Goal: Information Seeking & Learning: Find contact information

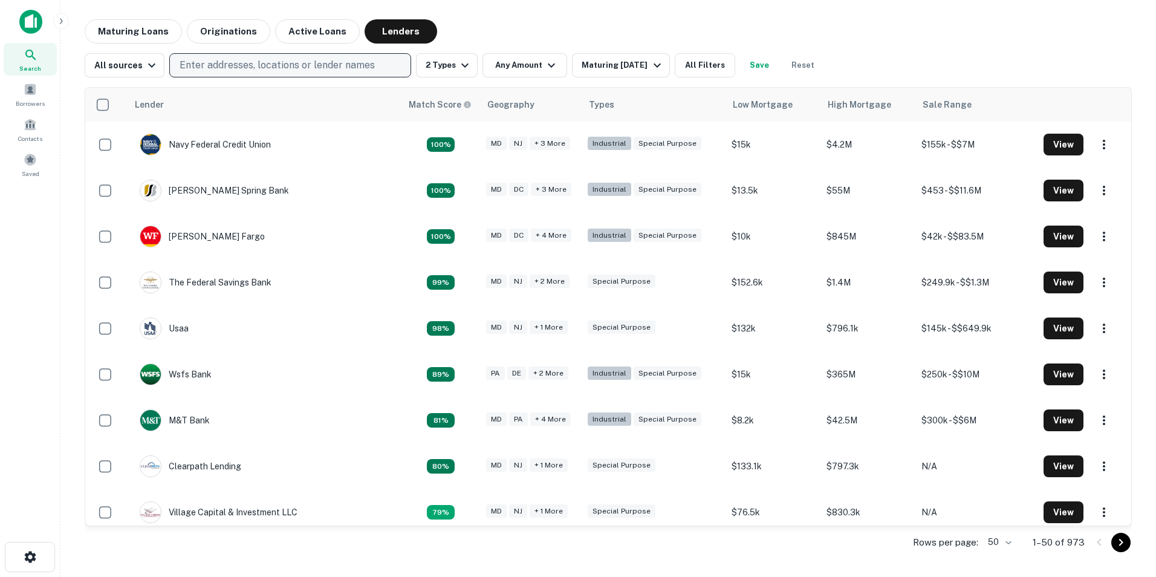
click at [303, 65] on p "Enter addresses, locations or lender names" at bounding box center [277, 65] width 195 height 15
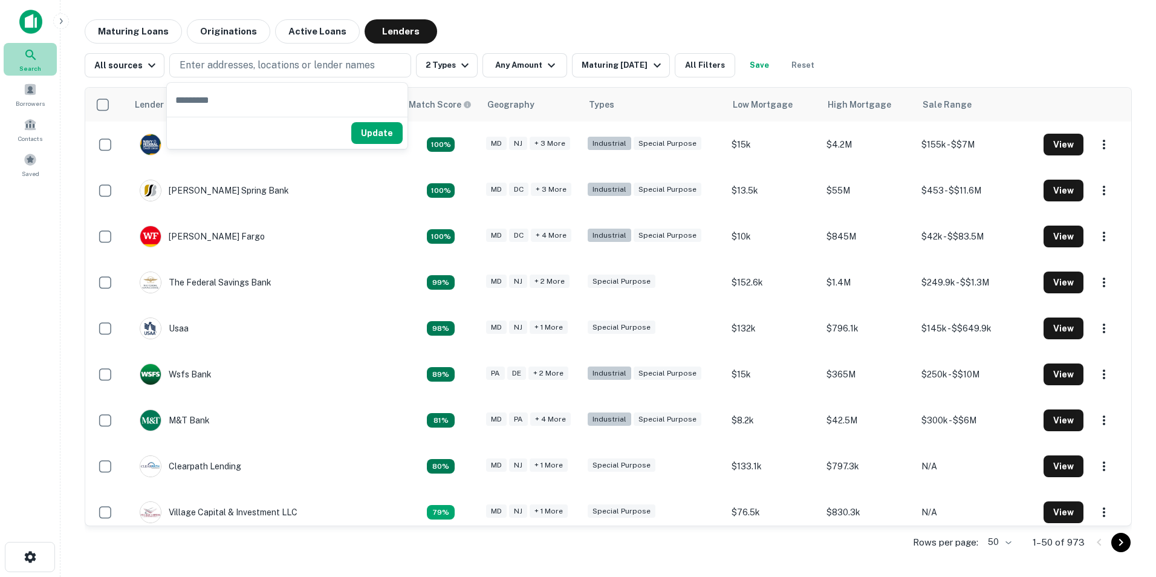
click at [32, 51] on icon at bounding box center [30, 55] width 10 height 10
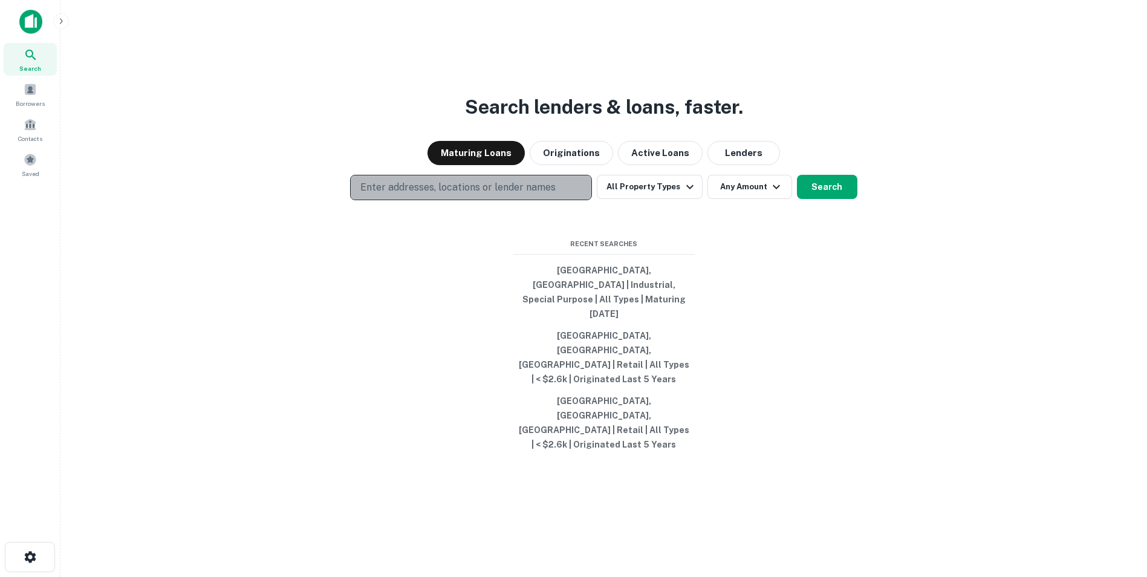
click at [491, 200] on button "Enter addresses, locations or lender names" at bounding box center [471, 187] width 242 height 25
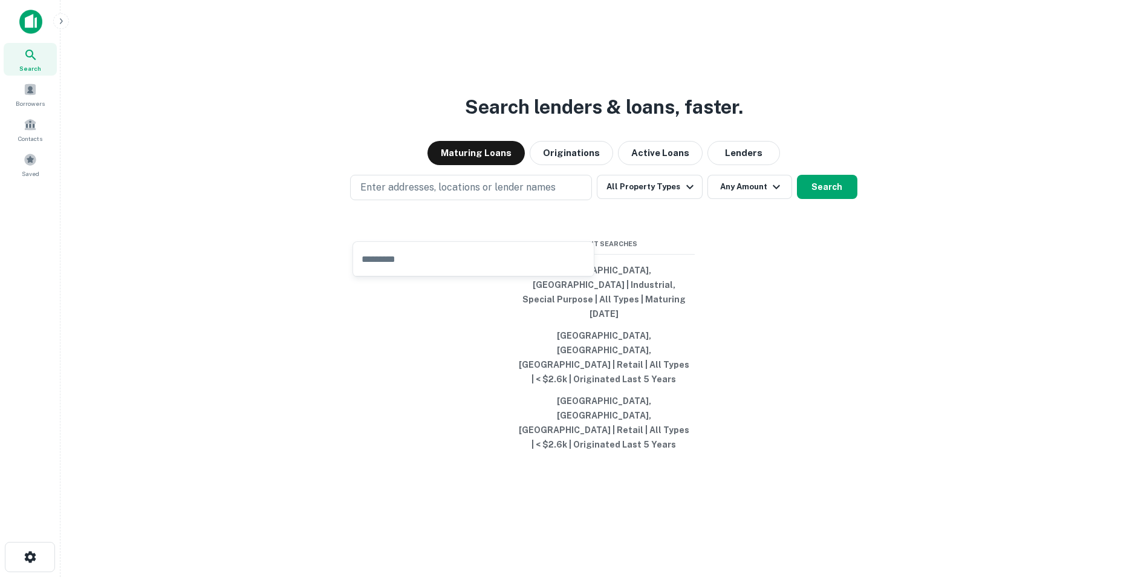
click at [24, 59] on icon at bounding box center [31, 55] width 15 height 15
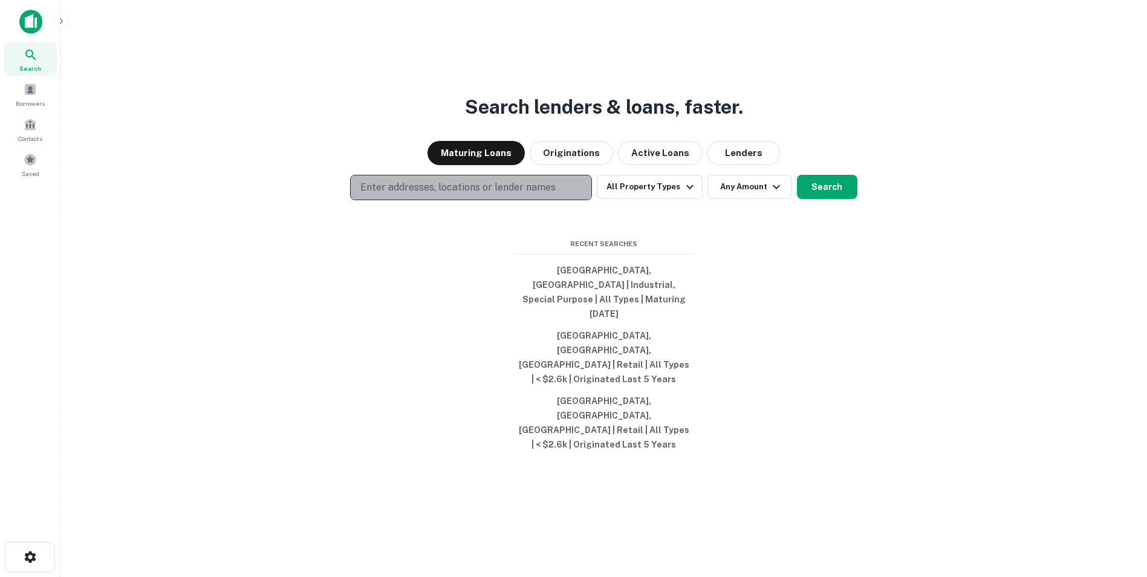
click at [400, 195] on p "Enter addresses, locations or lender names" at bounding box center [457, 187] width 195 height 15
click at [419, 195] on p "Enter addresses, locations or lender names" at bounding box center [457, 187] width 195 height 15
click at [429, 195] on p "Enter addresses, locations or lender names" at bounding box center [457, 187] width 195 height 15
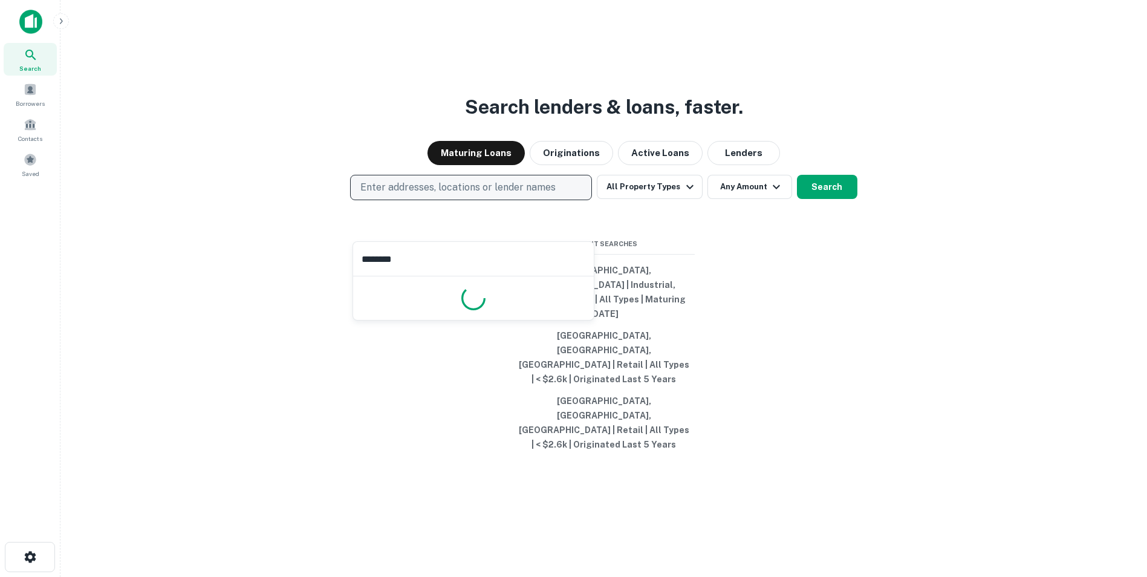
type input "*********"
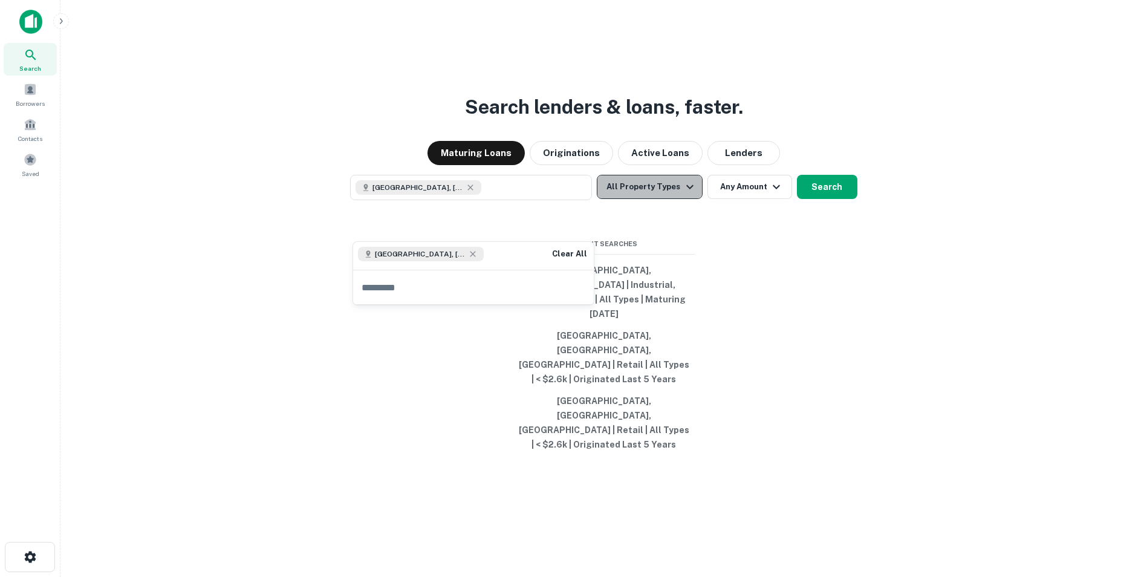
click at [692, 194] on icon "button" at bounding box center [690, 187] width 15 height 15
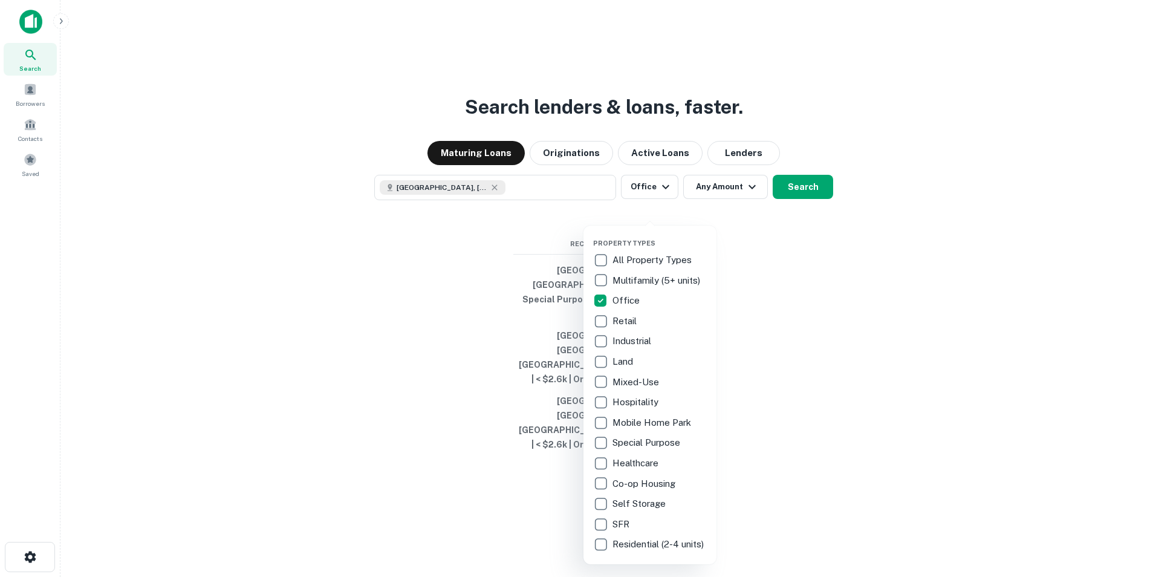
click at [750, 227] on div at bounding box center [578, 288] width 1156 height 577
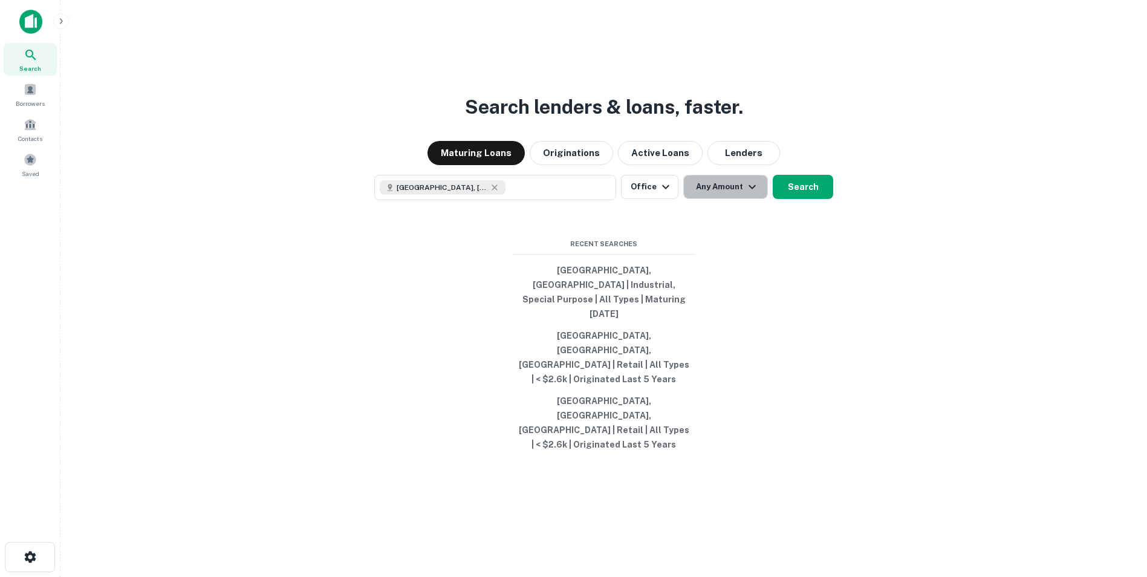
click at [750, 189] on icon "button" at bounding box center [752, 187] width 7 height 4
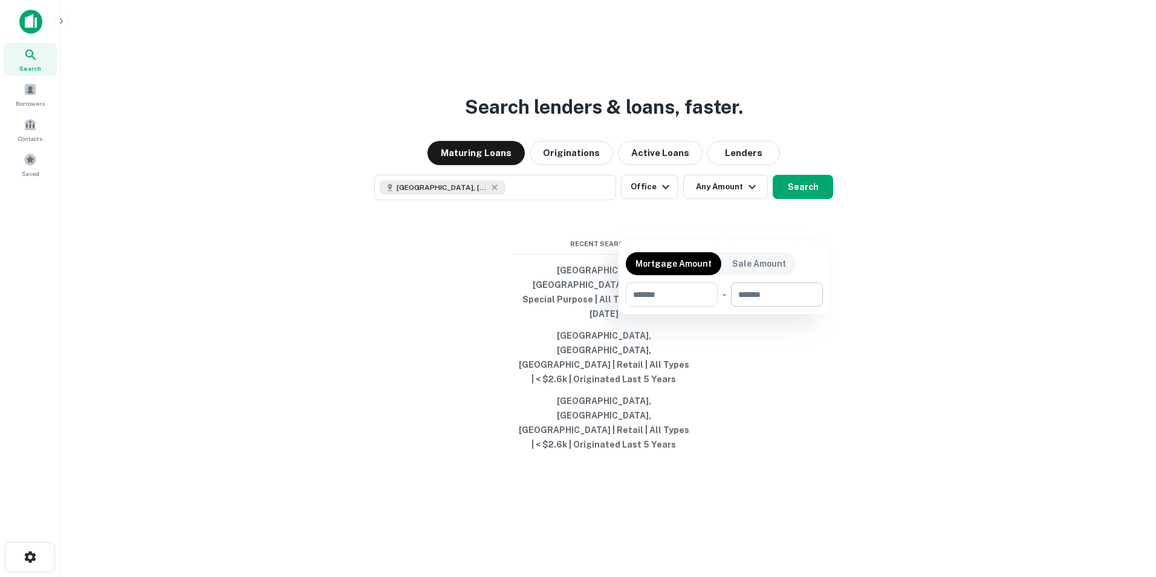
drag, startPoint x: 778, startPoint y: 314, endPoint x: 774, endPoint y: 305, distance: 9.5
click at [777, 313] on div "Mortgage Amount Sale Amount ​ - ​" at bounding box center [725, 277] width 212 height 74
click at [770, 289] on input "number" at bounding box center [772, 294] width 83 height 24
type input "****"
click at [745, 187] on div at bounding box center [578, 288] width 1156 height 577
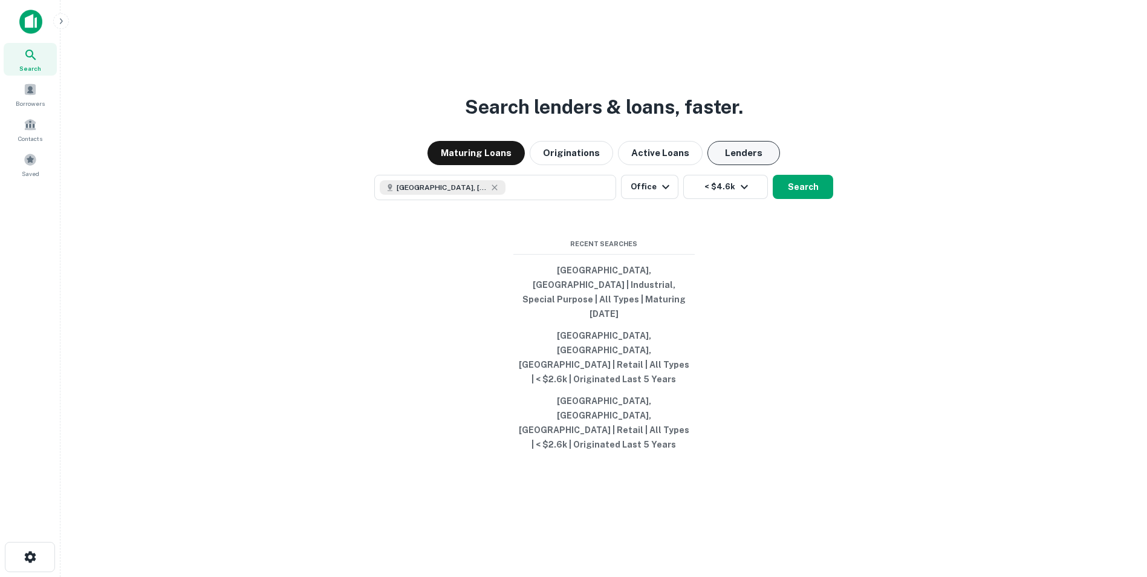
click at [746, 165] on button "Lenders" at bounding box center [743, 153] width 73 height 24
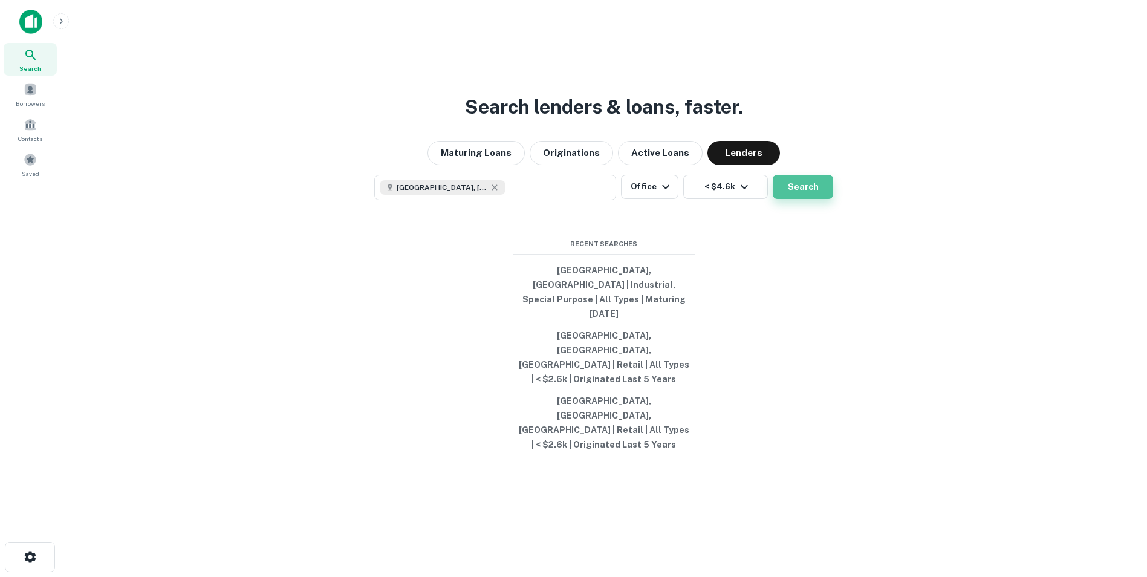
click at [809, 199] on button "Search" at bounding box center [803, 187] width 60 height 24
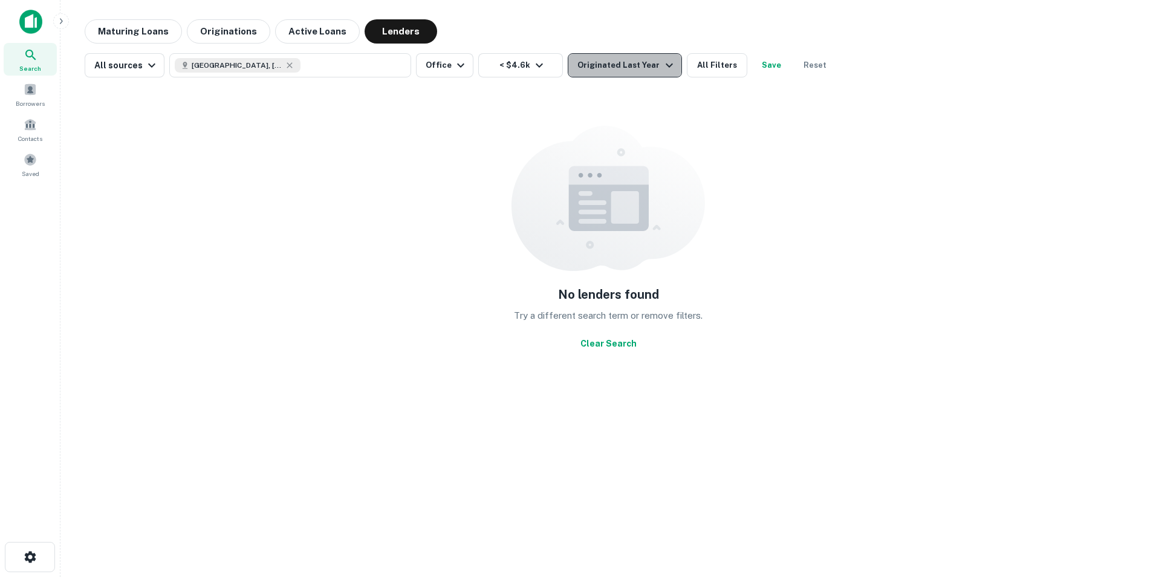
click at [662, 65] on icon "button" at bounding box center [669, 65] width 15 height 15
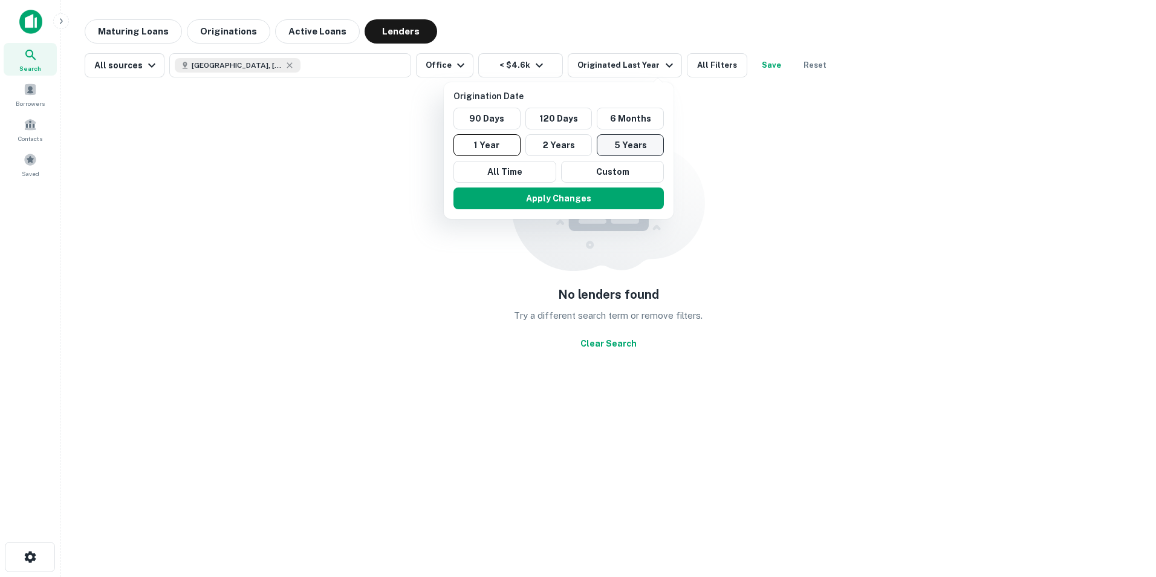
click at [617, 143] on button "5 Years" at bounding box center [630, 145] width 67 height 22
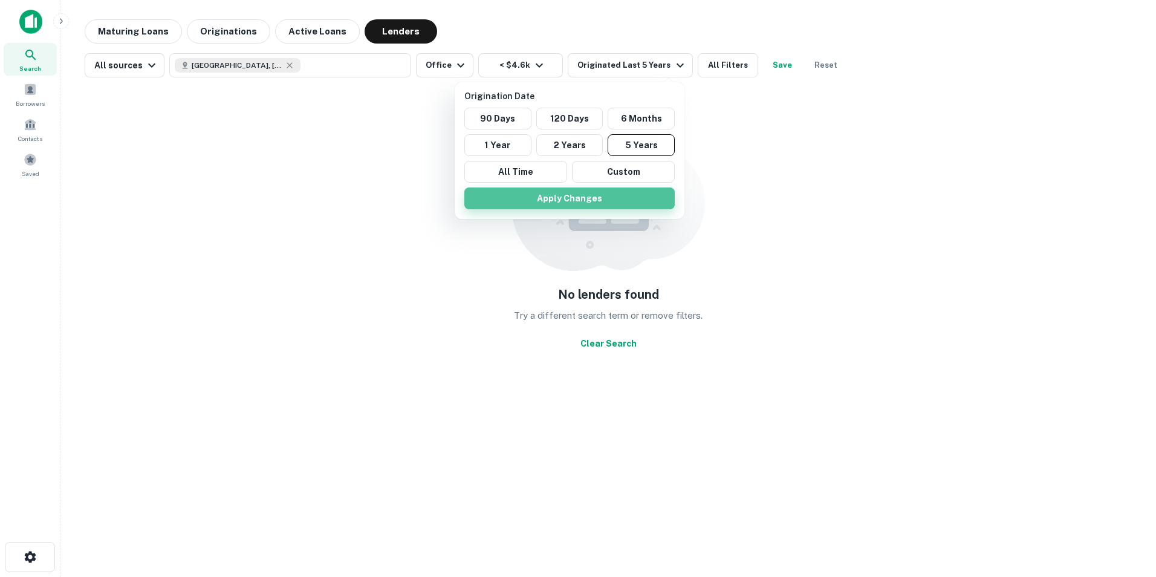
click at [566, 198] on button "Apply Changes" at bounding box center [569, 198] width 210 height 22
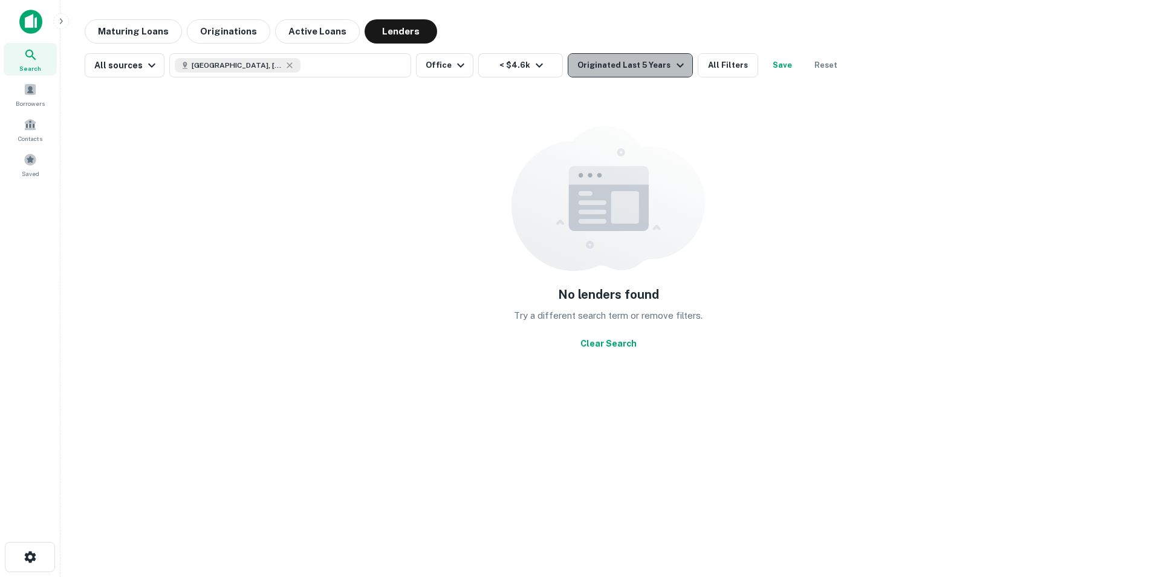
click at [673, 63] on icon "button" at bounding box center [680, 65] width 15 height 15
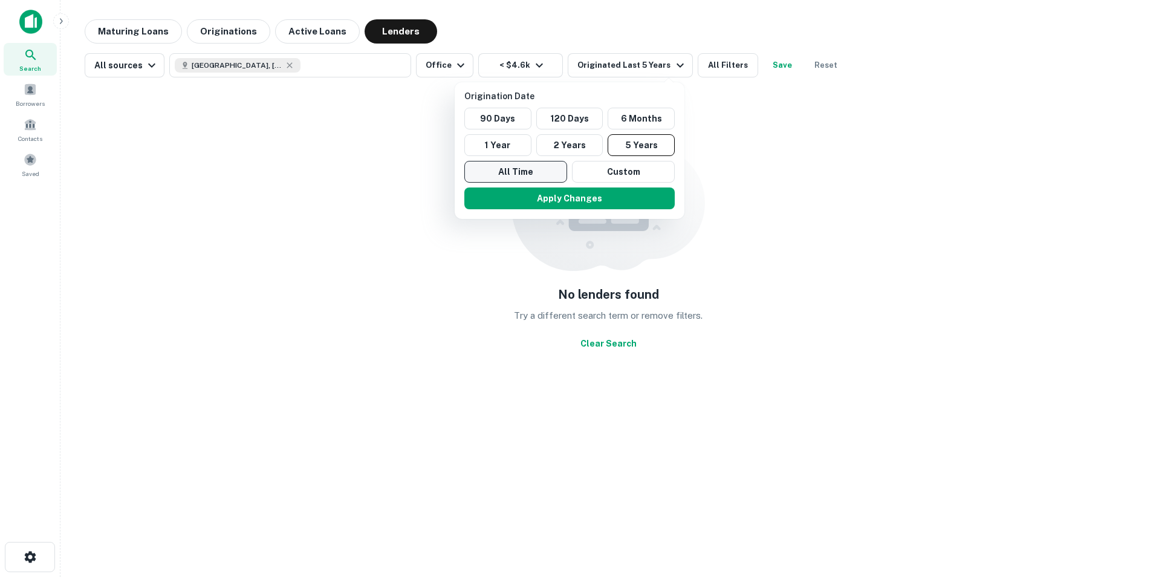
click at [519, 168] on button "All Time" at bounding box center [515, 172] width 103 height 22
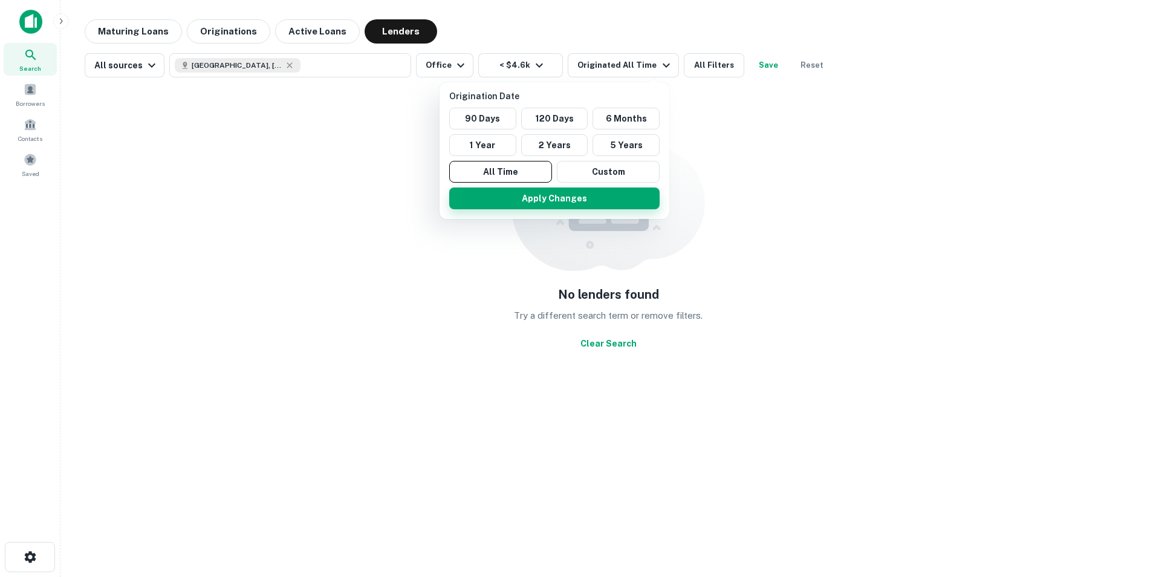
click at [573, 200] on button "Apply Changes" at bounding box center [554, 198] width 210 height 22
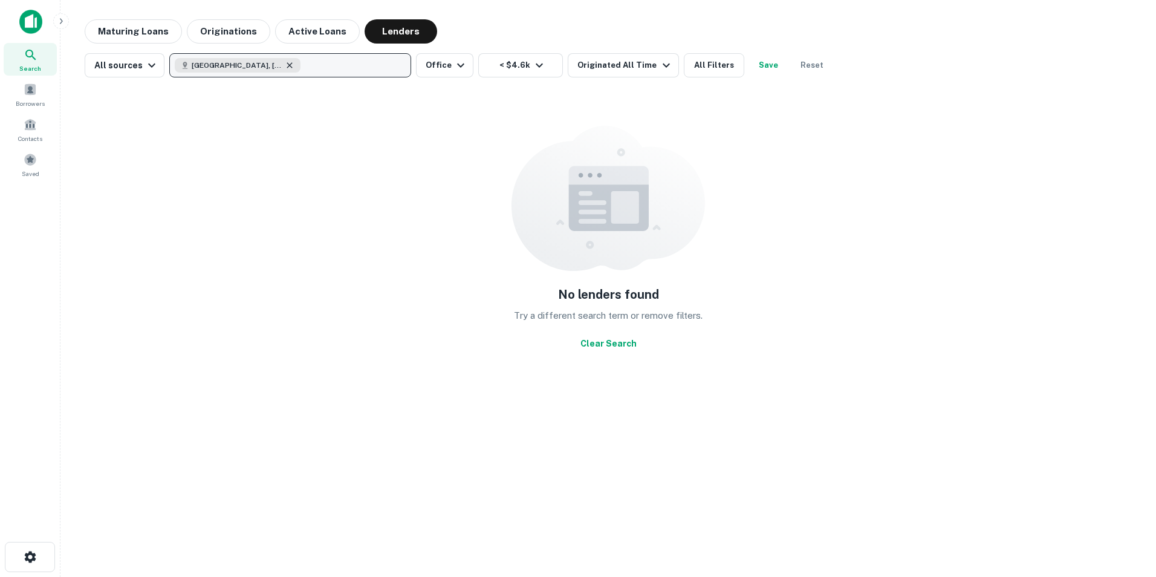
click at [285, 62] on icon "button" at bounding box center [290, 65] width 10 height 10
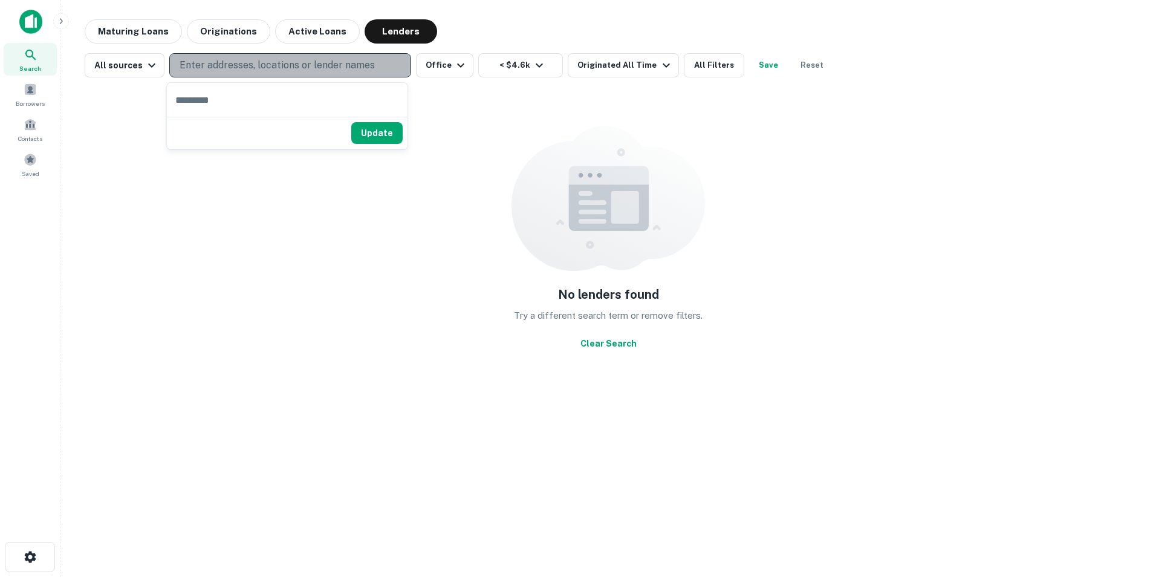
click at [265, 60] on p "Enter addresses, locations or lender names" at bounding box center [277, 65] width 195 height 15
click at [325, 62] on p "Enter addresses, locations or lender names" at bounding box center [277, 65] width 195 height 15
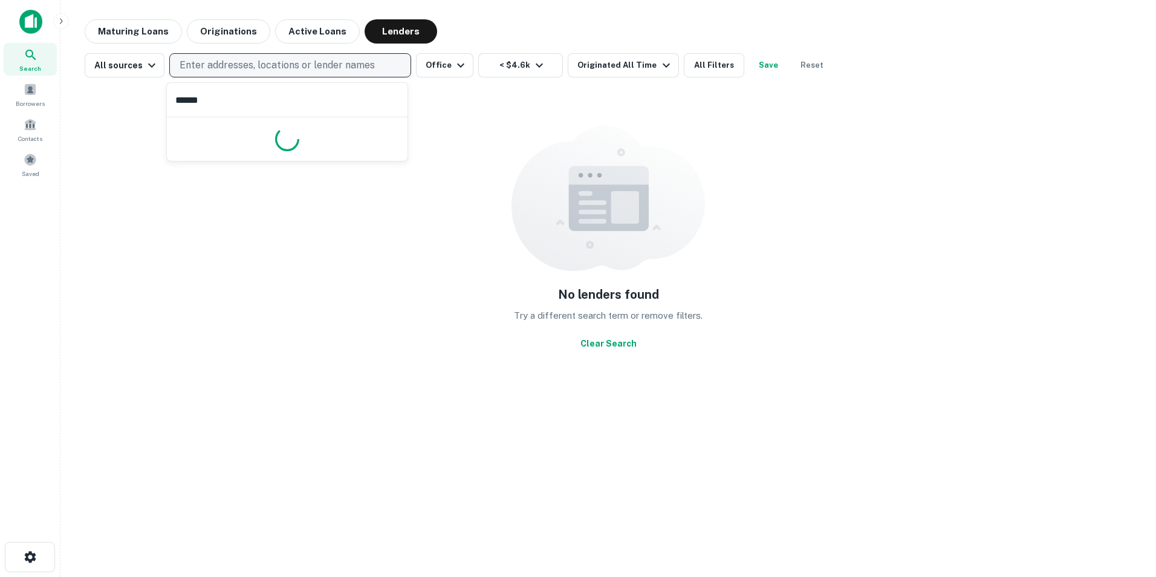
type input "*******"
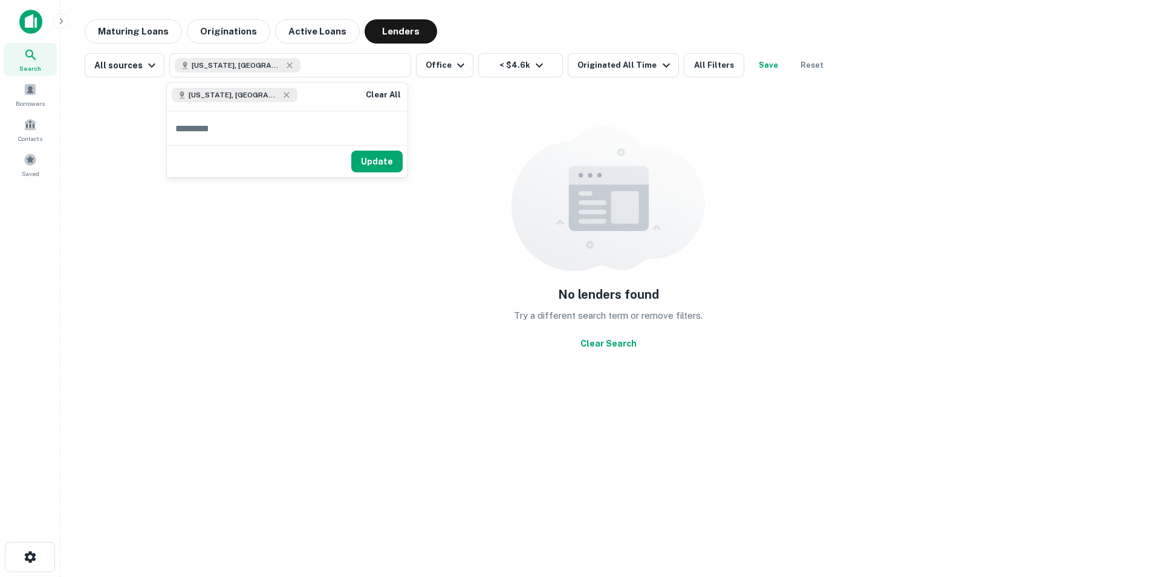
drag, startPoint x: 224, startPoint y: 227, endPoint x: 225, endPoint y: 221, distance: 6.7
click at [382, 161] on button "Update" at bounding box center [376, 162] width 51 height 22
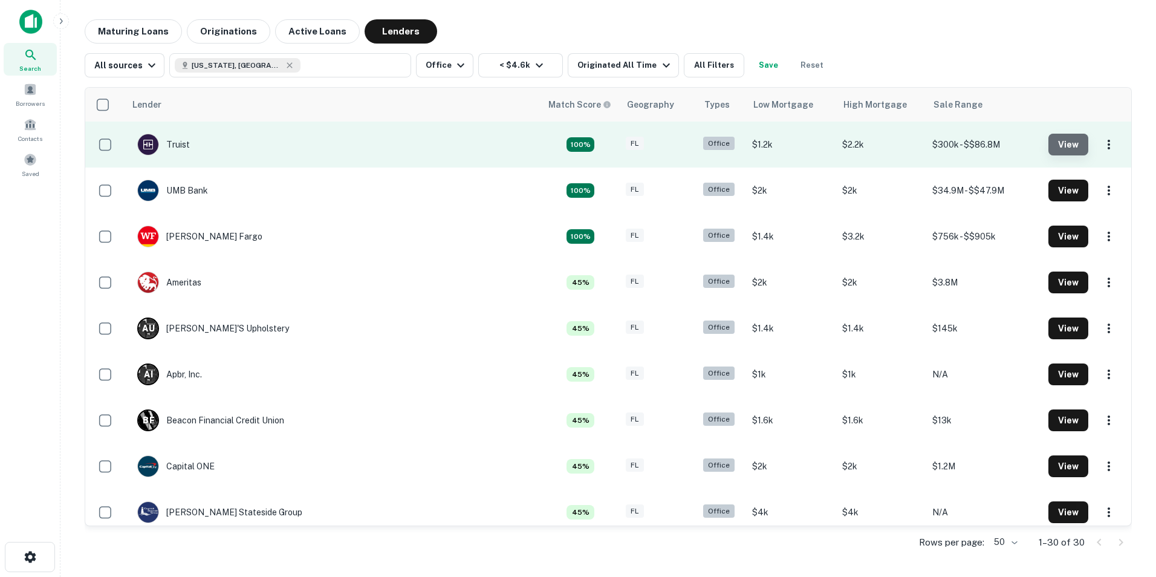
click at [1066, 142] on button "View" at bounding box center [1068, 145] width 40 height 22
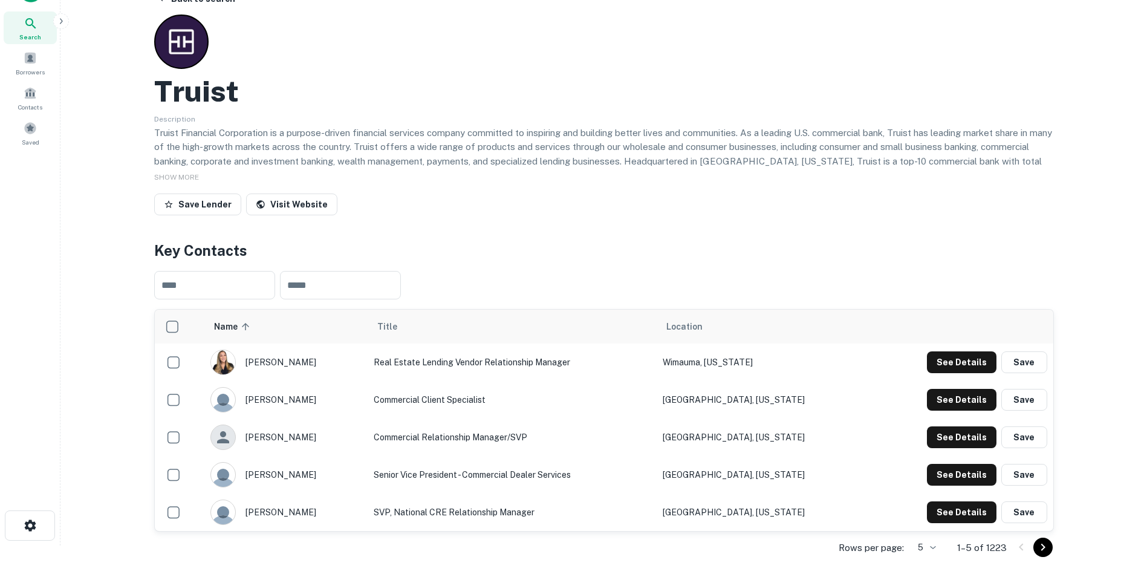
scroll to position [60, 0]
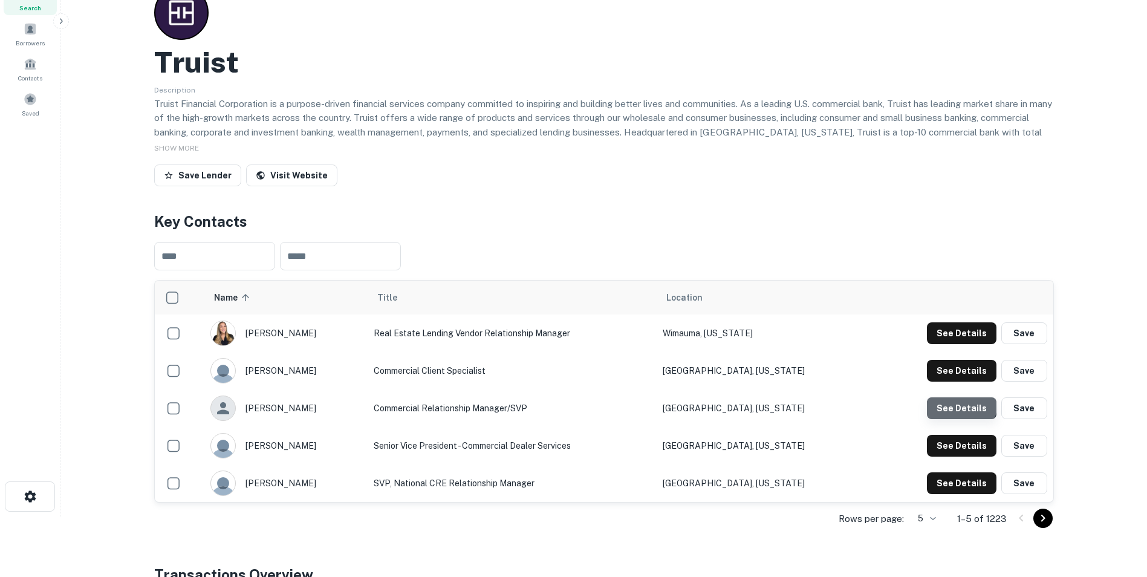
click at [960, 403] on button "See Details" at bounding box center [962, 408] width 70 height 22
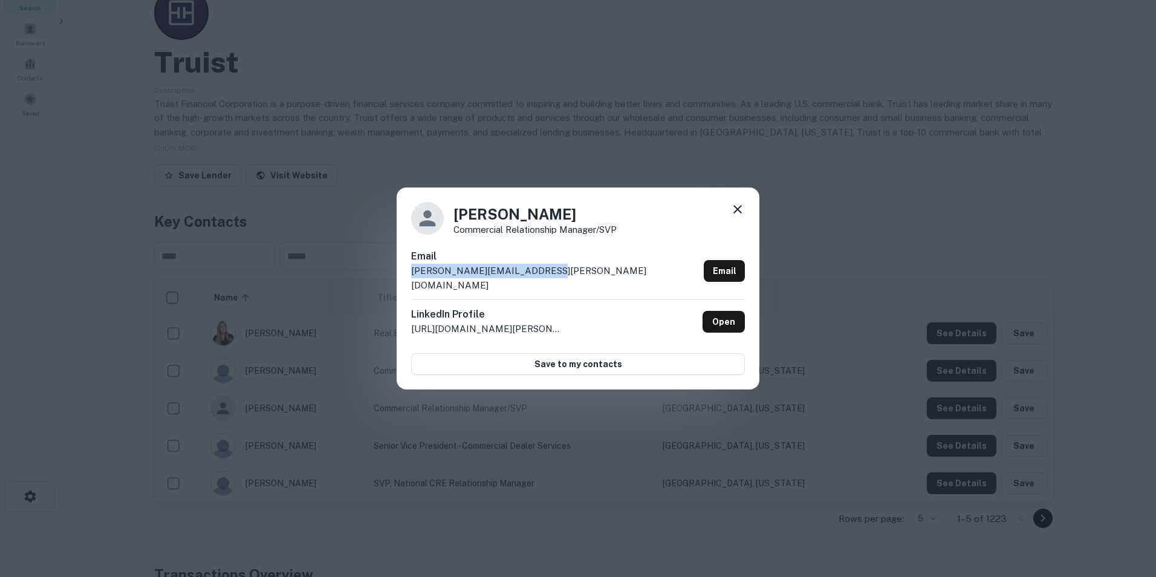
drag, startPoint x: 542, startPoint y: 276, endPoint x: 408, endPoint y: 275, distance: 134.2
click at [408, 275] on div "Martha H Commercial Relationship Manager/SVP Email martha.hernandez@truist.com …" at bounding box center [578, 288] width 363 height 202
drag, startPoint x: 408, startPoint y: 275, endPoint x: 433, endPoint y: 276, distance: 24.8
copy p "martha.hernandez@truist.com"
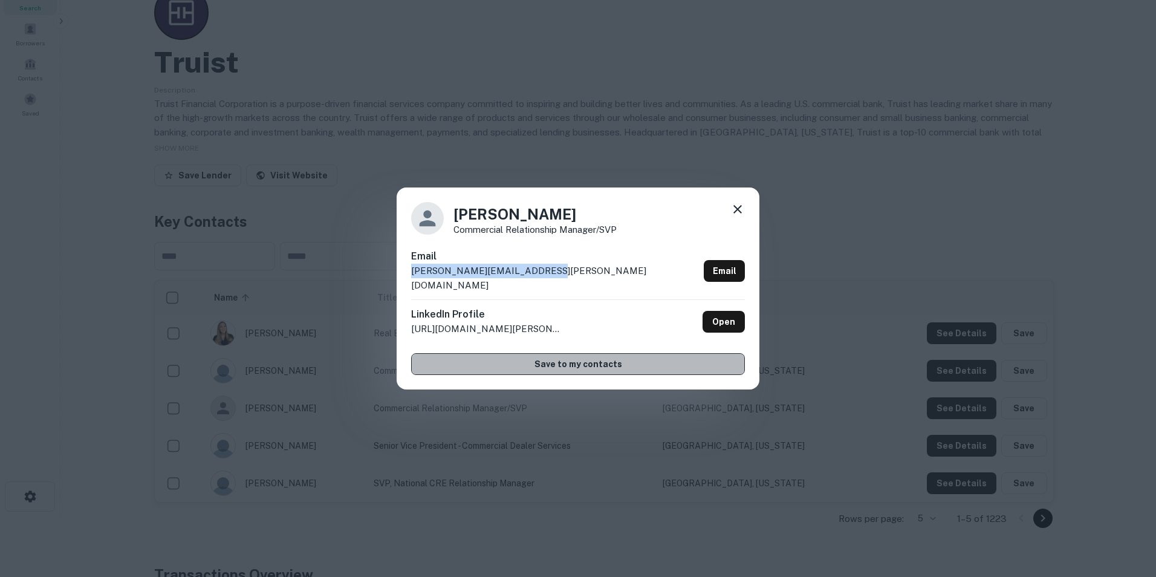
click at [586, 353] on button "Save to my contacts" at bounding box center [578, 364] width 334 height 22
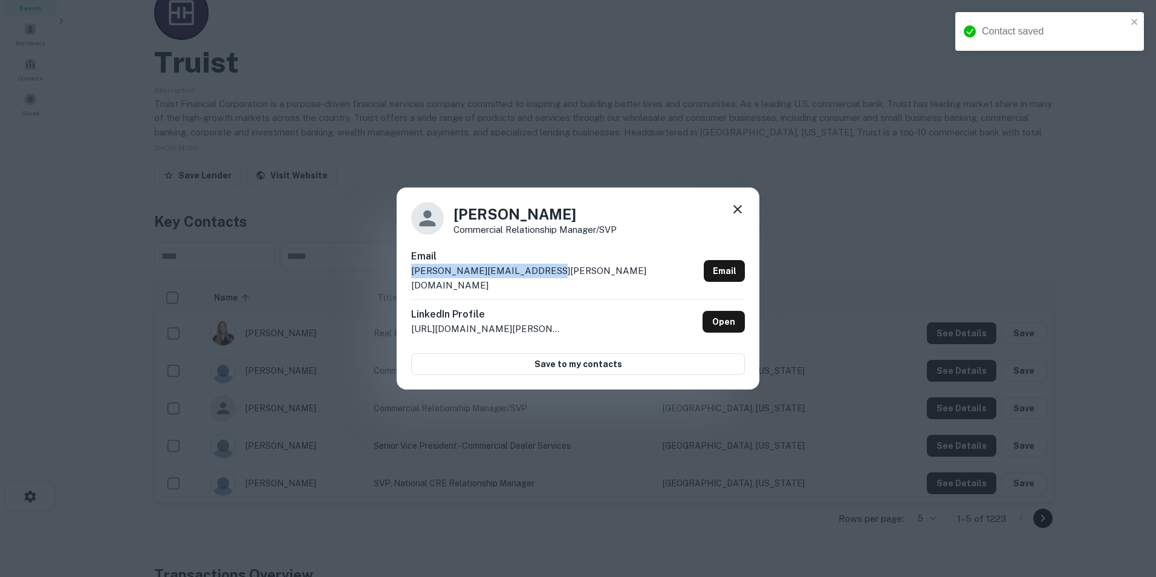
click at [744, 213] on icon at bounding box center [737, 209] width 15 height 15
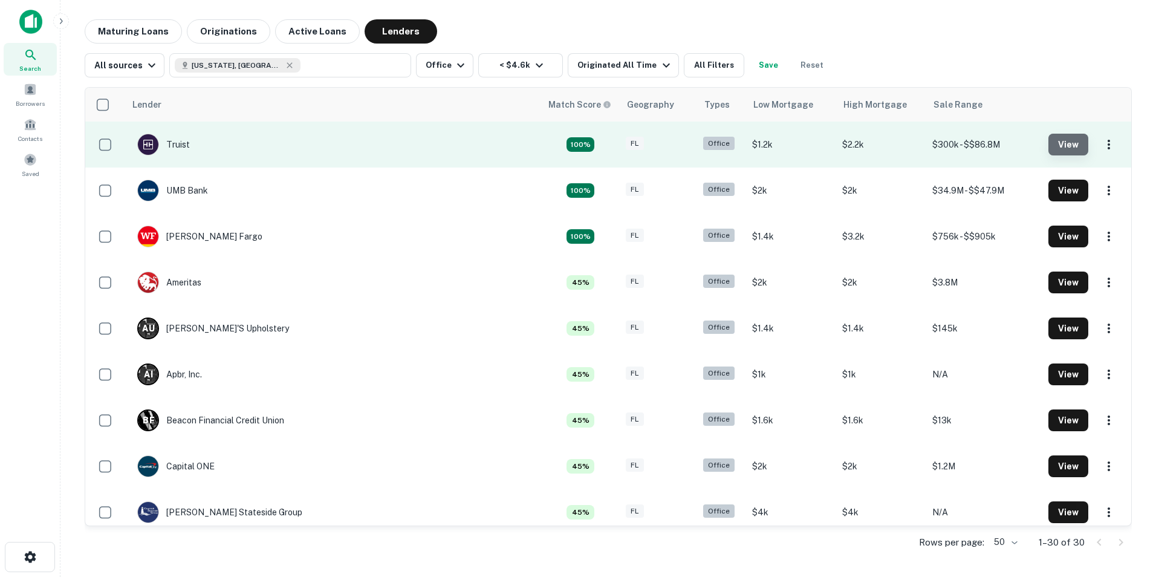
click at [1059, 146] on button "View" at bounding box center [1068, 145] width 40 height 22
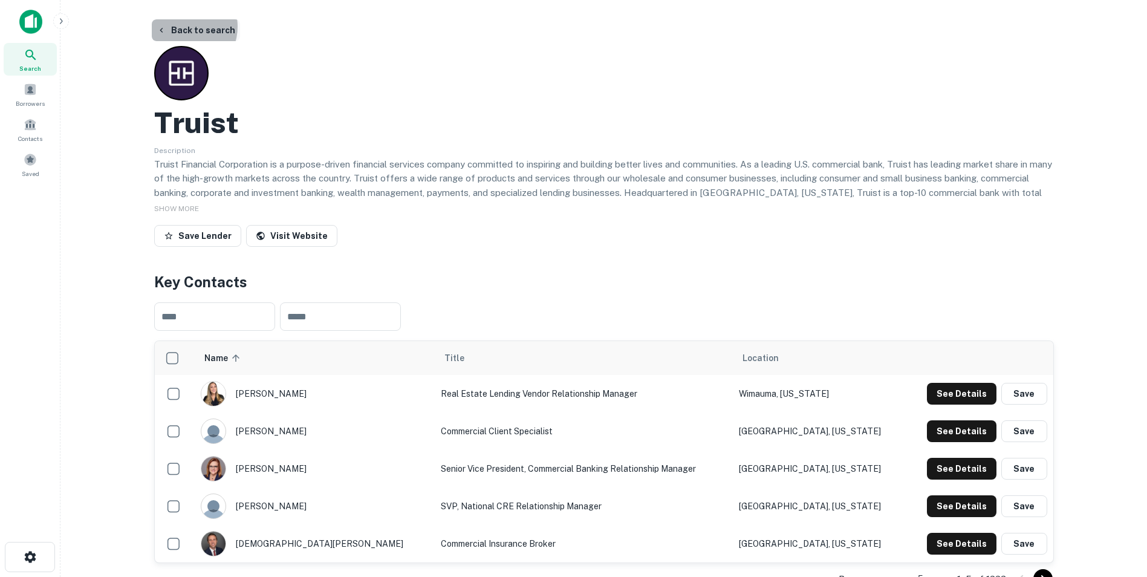
click at [181, 27] on button "Back to search" at bounding box center [196, 30] width 88 height 22
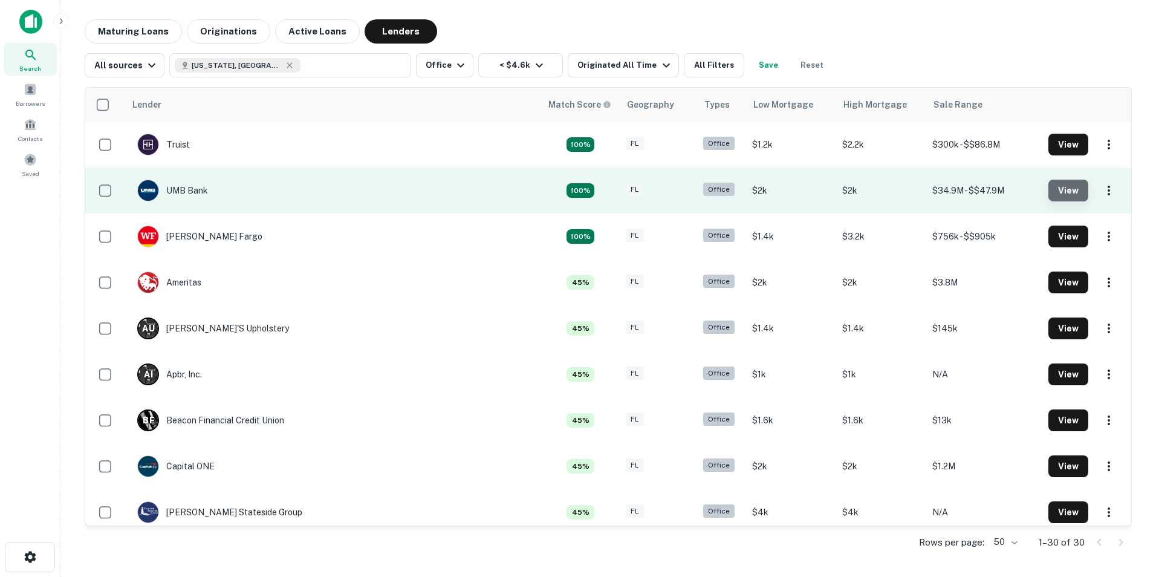
click at [1072, 187] on button "View" at bounding box center [1068, 191] width 40 height 22
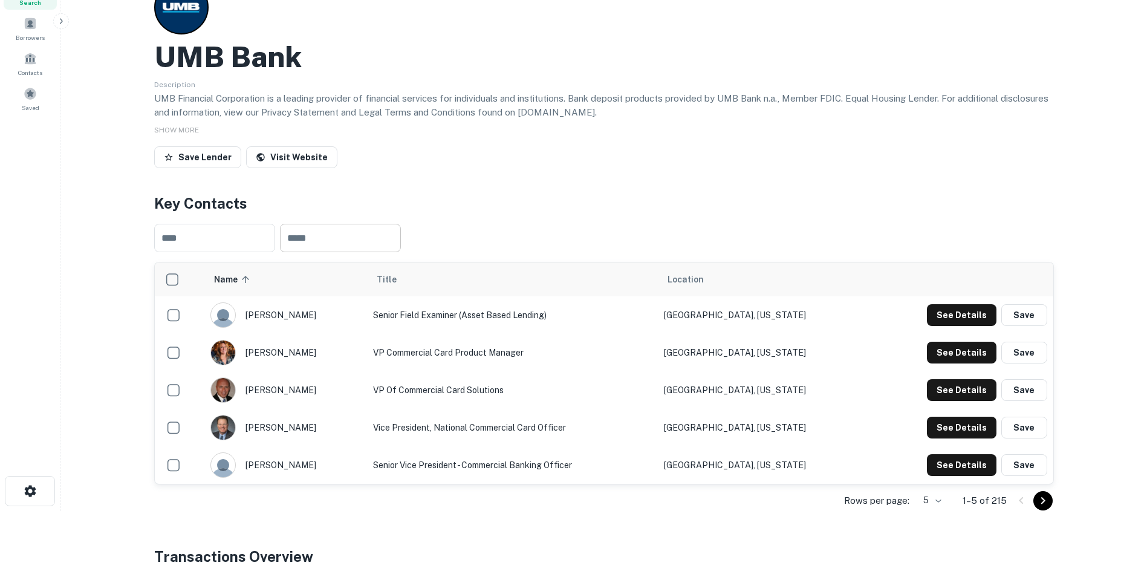
scroll to position [121, 0]
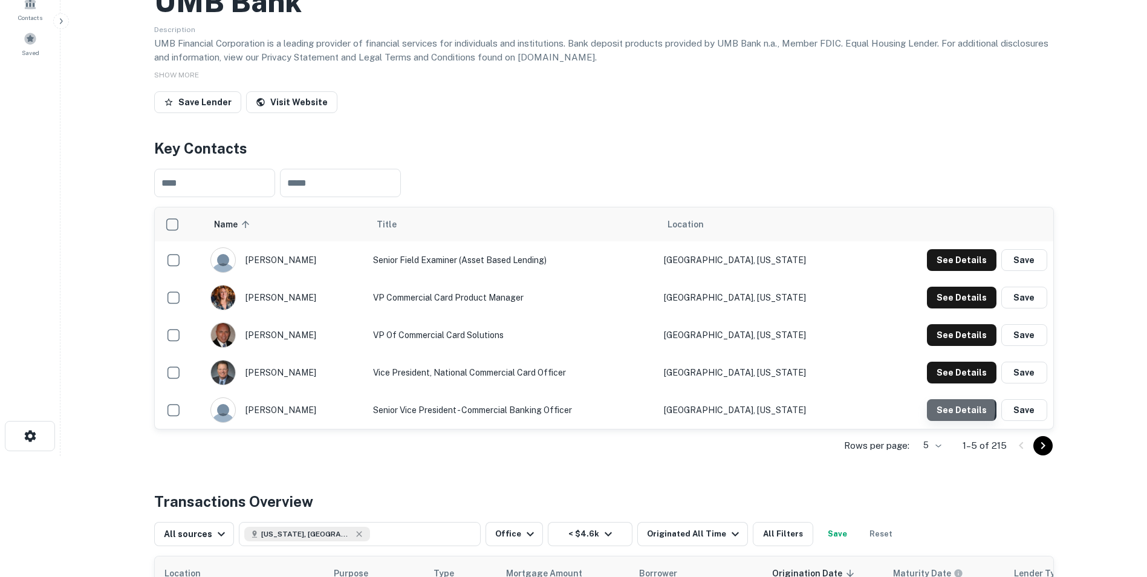
click at [946, 409] on button "See Details" at bounding box center [962, 410] width 70 height 22
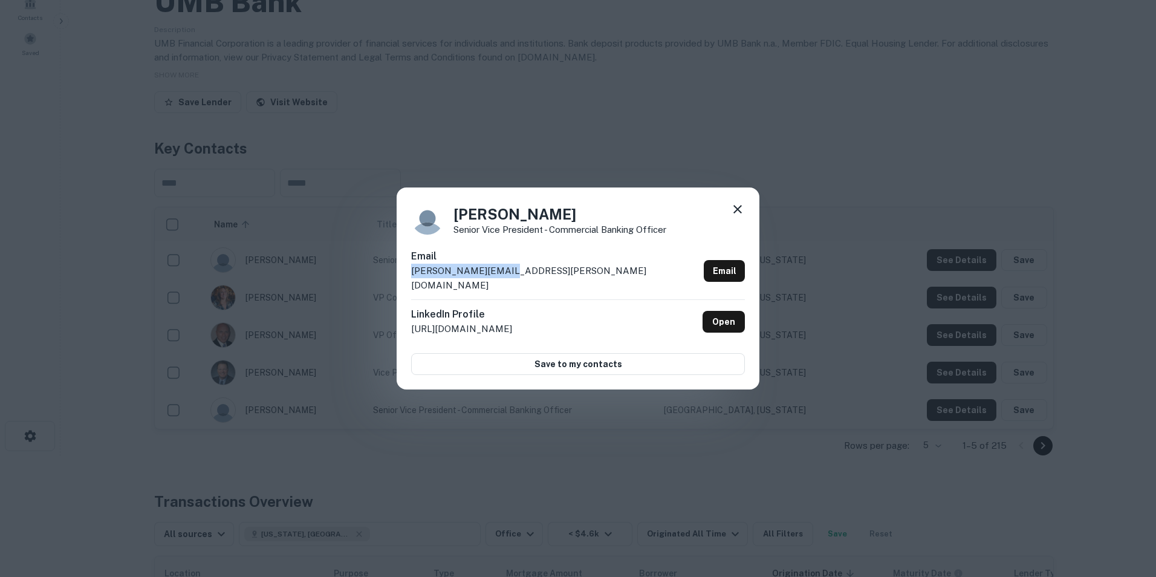
drag, startPoint x: 518, startPoint y: 272, endPoint x: 403, endPoint y: 278, distance: 114.4
click at [403, 278] on div "Rush James Senior Vice President - Commercial Banking Officer Email james.james…" at bounding box center [578, 288] width 363 height 202
drag, startPoint x: 403, startPoint y: 278, endPoint x: 436, endPoint y: 275, distance: 32.8
copy p "james.james@umb.com"
click at [734, 215] on icon at bounding box center [737, 209] width 15 height 15
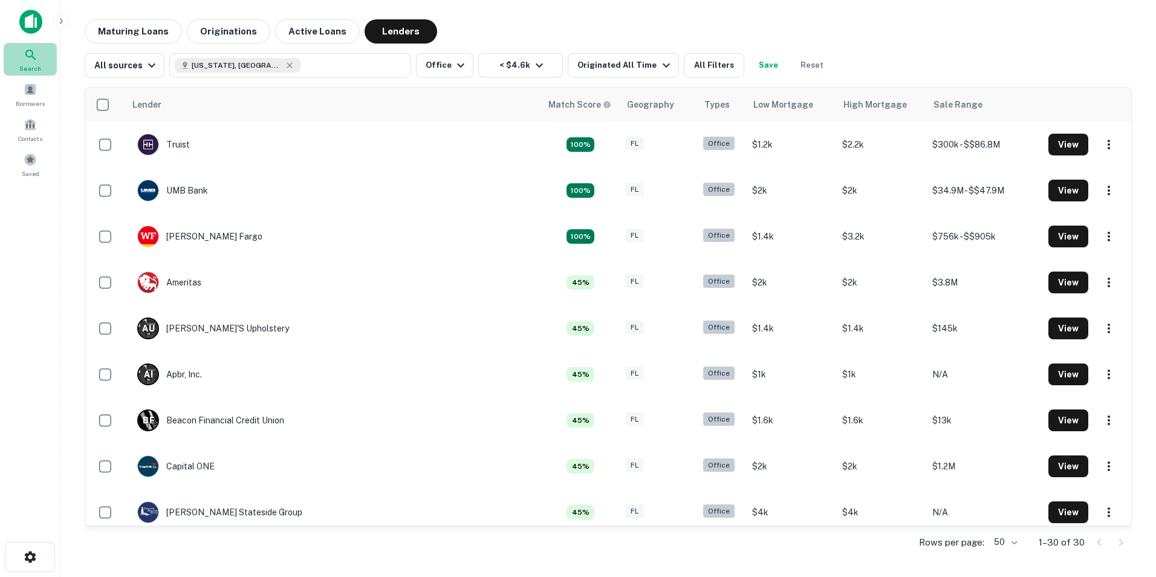
click at [28, 50] on icon at bounding box center [31, 55] width 15 height 15
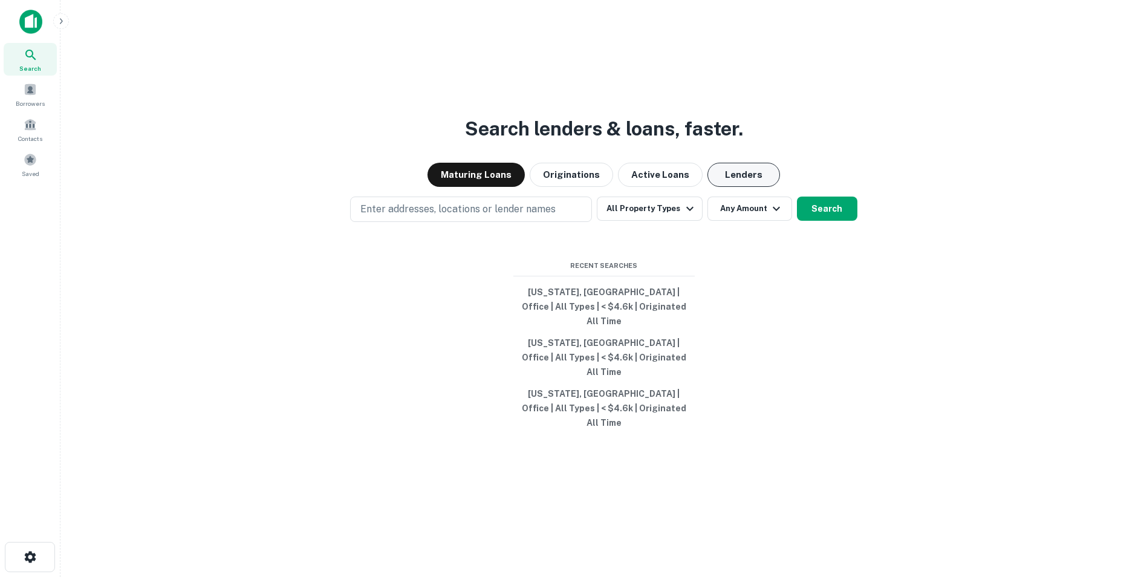
click at [757, 187] on button "Lenders" at bounding box center [743, 175] width 73 height 24
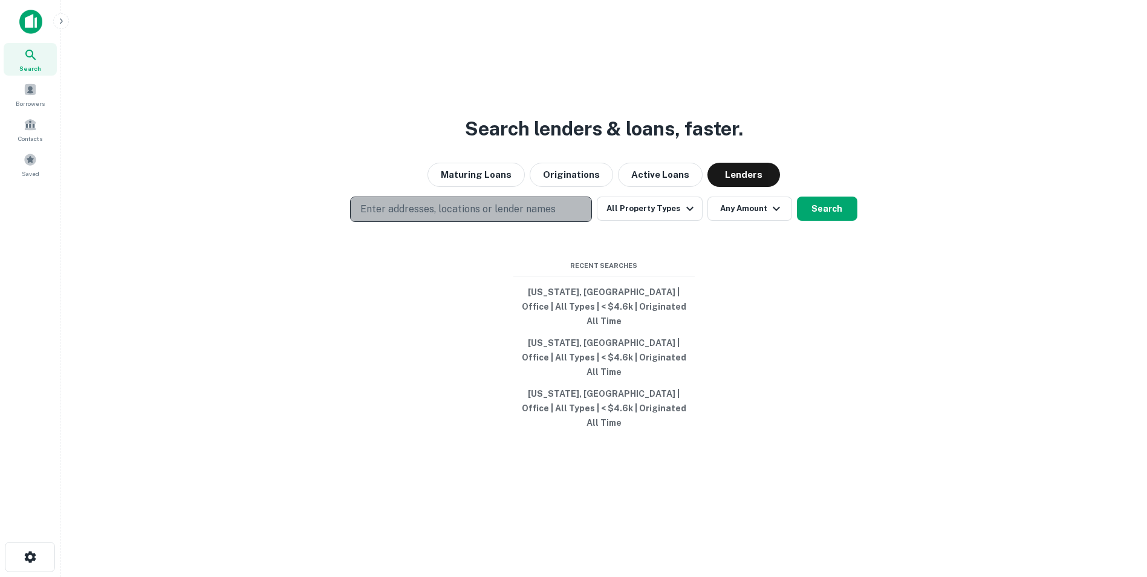
click at [435, 216] on p "Enter addresses, locations or lender names" at bounding box center [457, 209] width 195 height 15
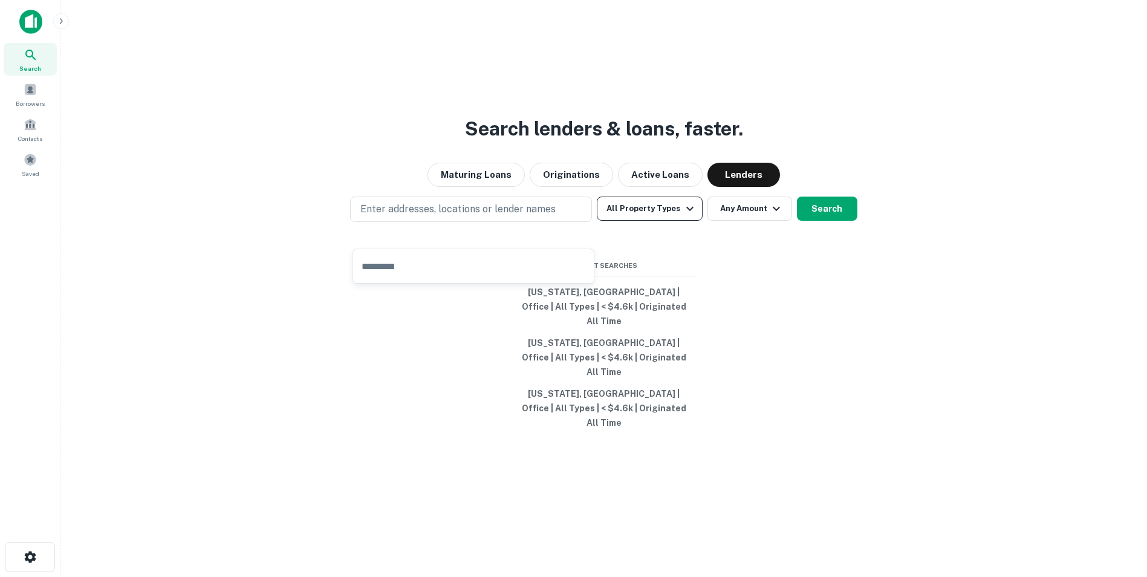
click at [688, 216] on icon "button" at bounding box center [690, 208] width 15 height 15
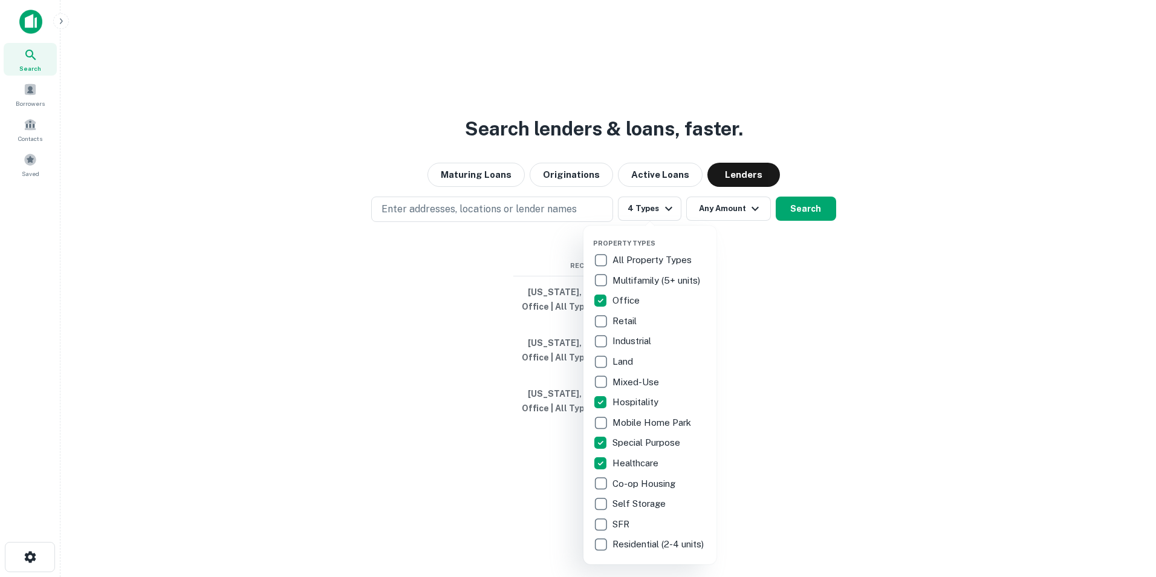
click at [441, 230] on div at bounding box center [578, 288] width 1156 height 577
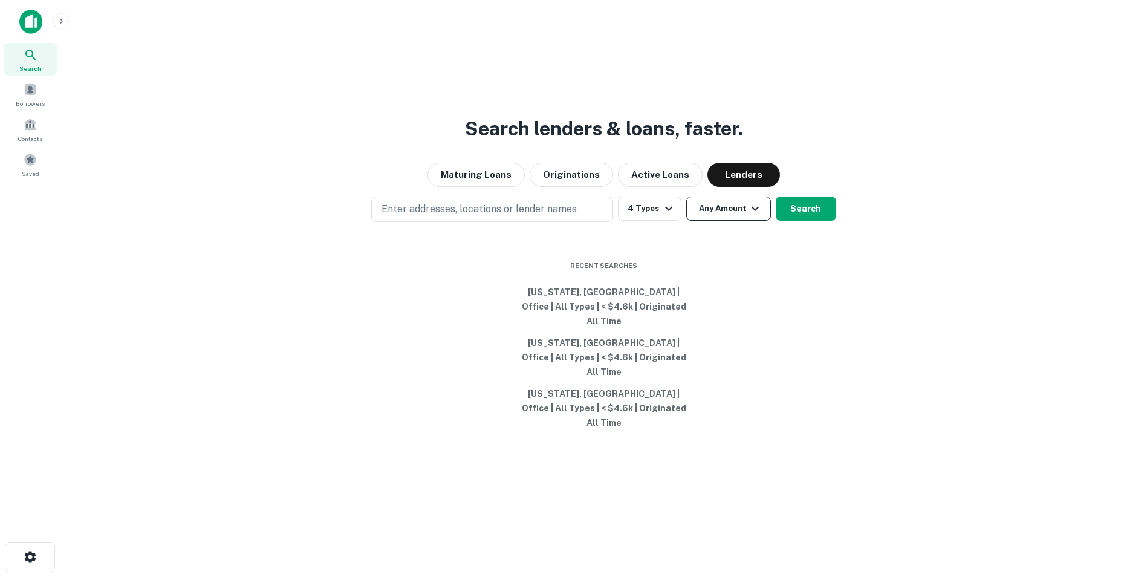
click at [752, 211] on icon "button" at bounding box center [755, 209] width 7 height 4
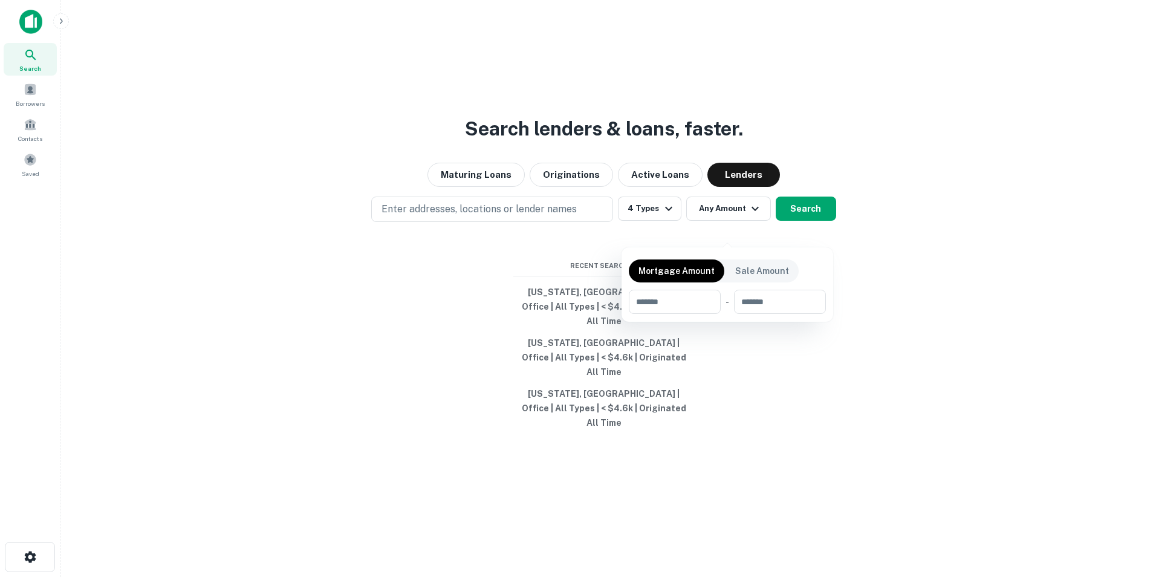
click at [754, 229] on div at bounding box center [578, 288] width 1156 height 577
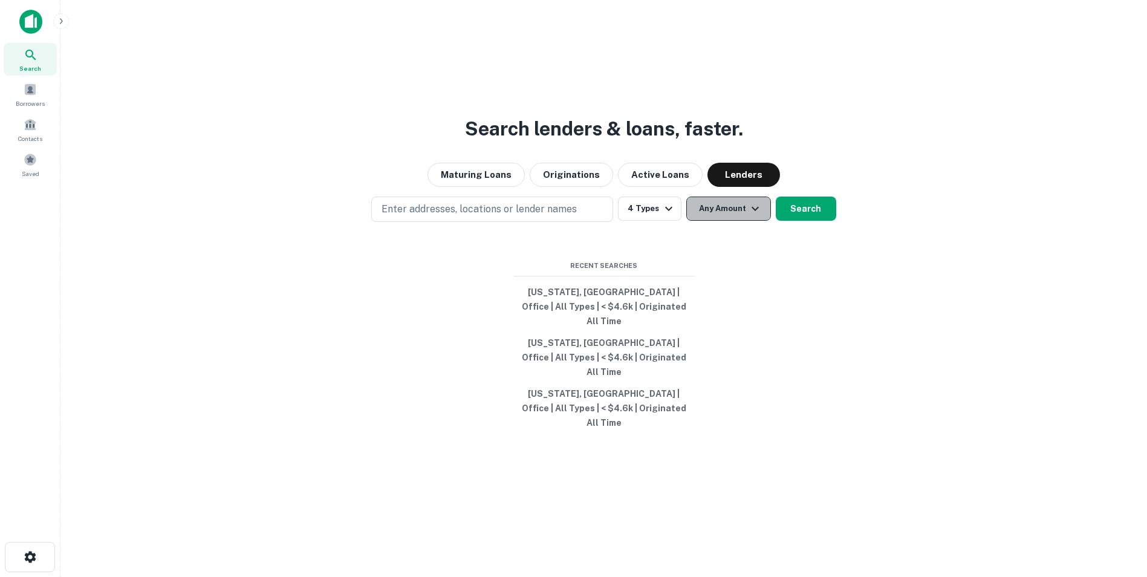
click at [752, 216] on icon "button" at bounding box center [755, 208] width 15 height 15
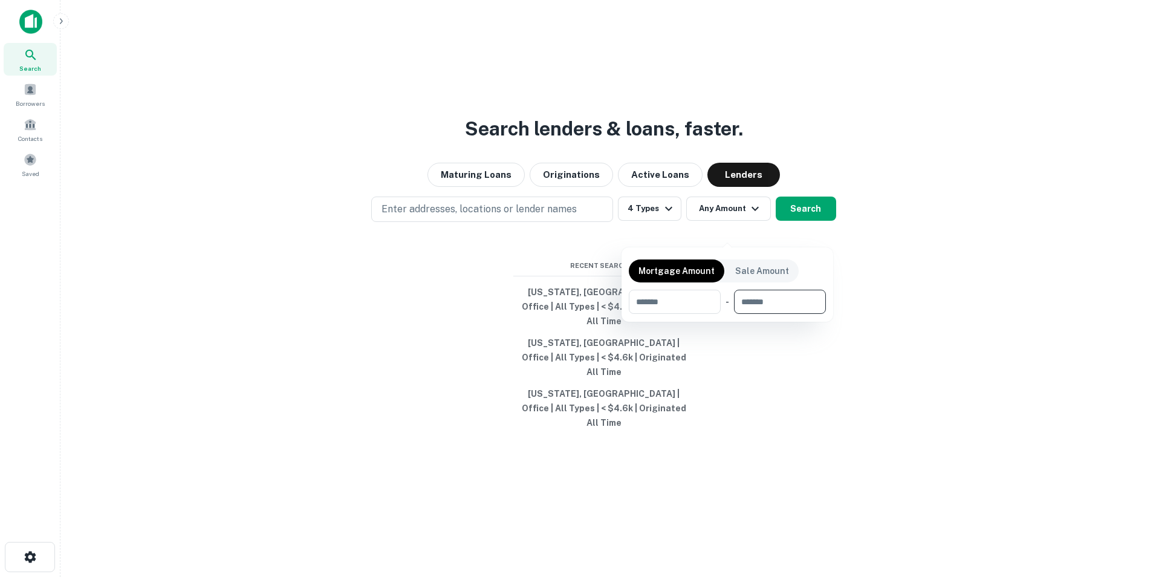
click at [757, 307] on input "number" at bounding box center [775, 302] width 83 height 24
type input "*******"
click at [831, 181] on div at bounding box center [578, 288] width 1156 height 577
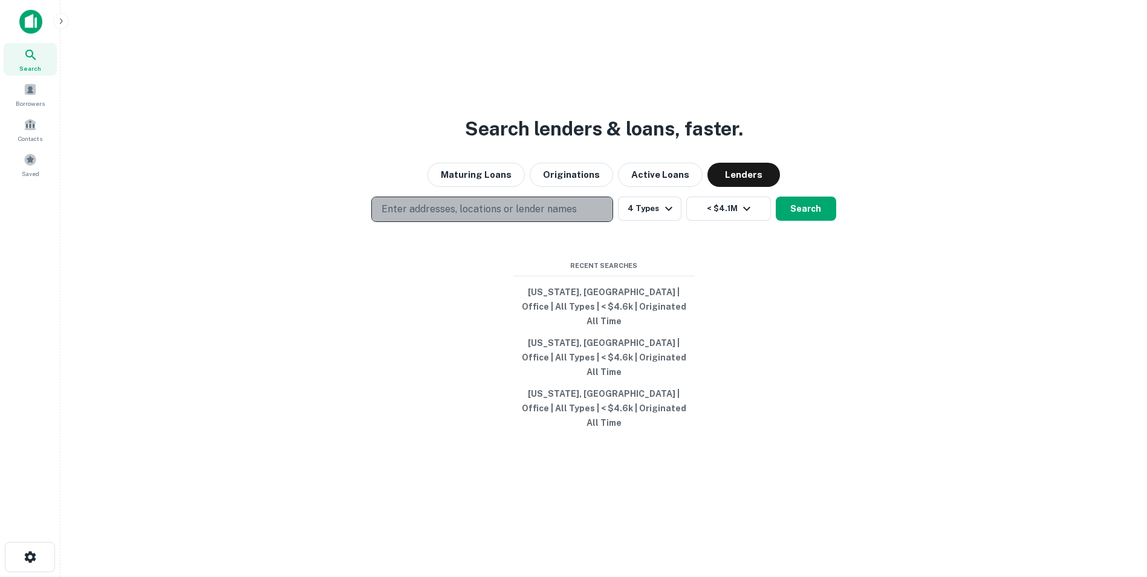
click at [499, 216] on p "Enter addresses, locations or lender names" at bounding box center [479, 209] width 195 height 15
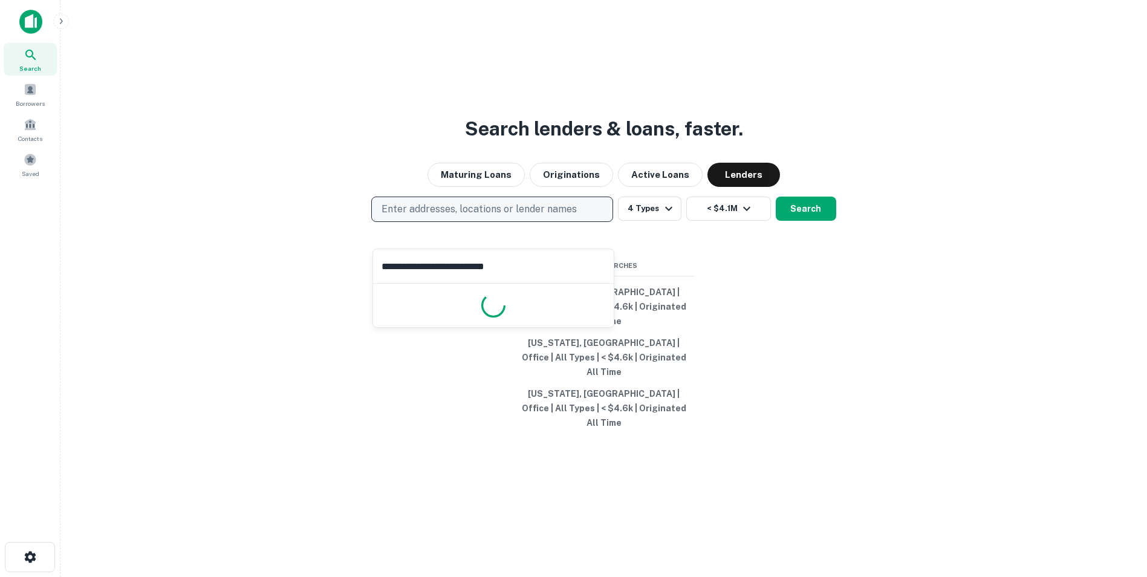
type input "**********"
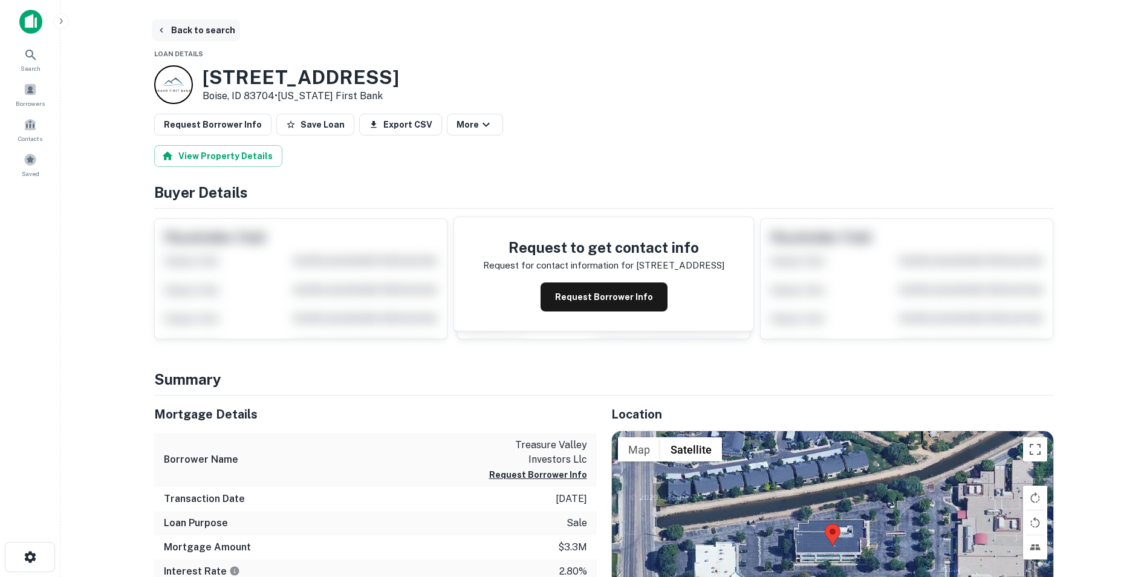
click at [197, 28] on button "Back to search" at bounding box center [196, 30] width 88 height 22
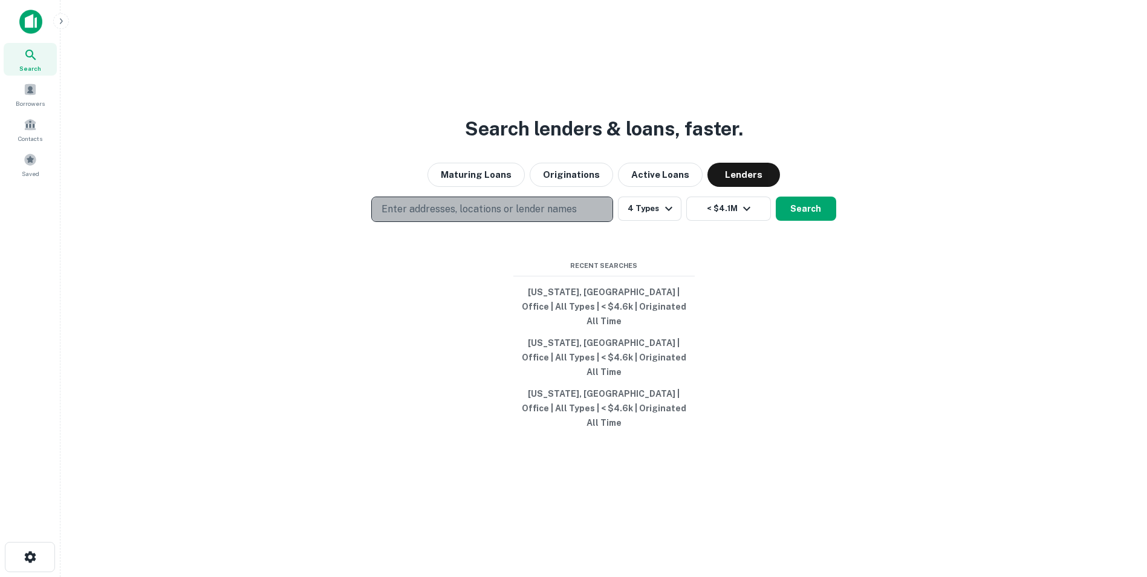
click at [484, 216] on p "Enter addresses, locations or lender names" at bounding box center [479, 209] width 195 height 15
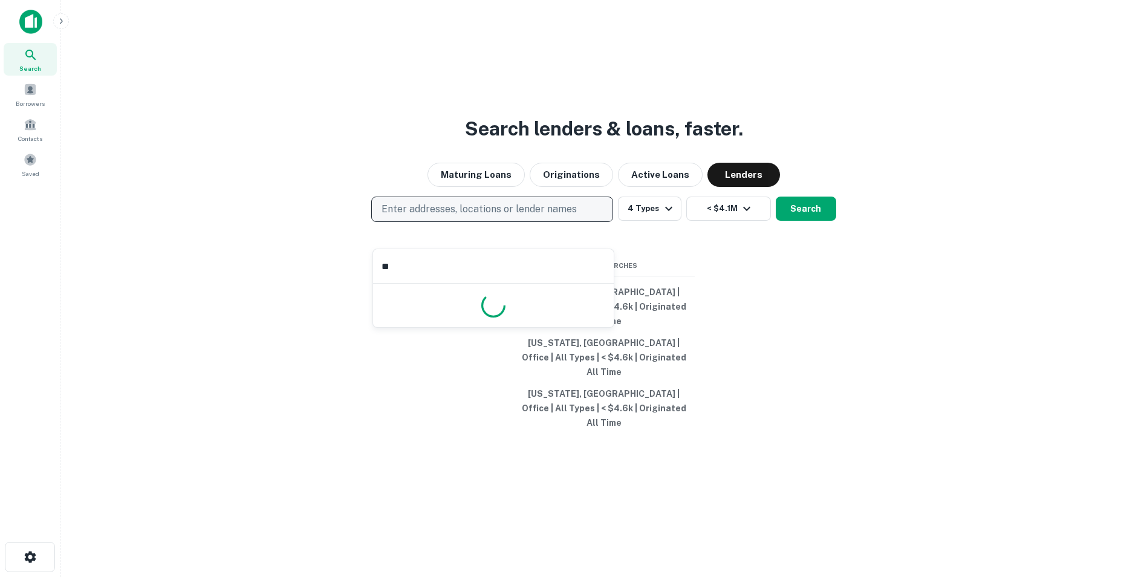
type input "*"
type input "*****"
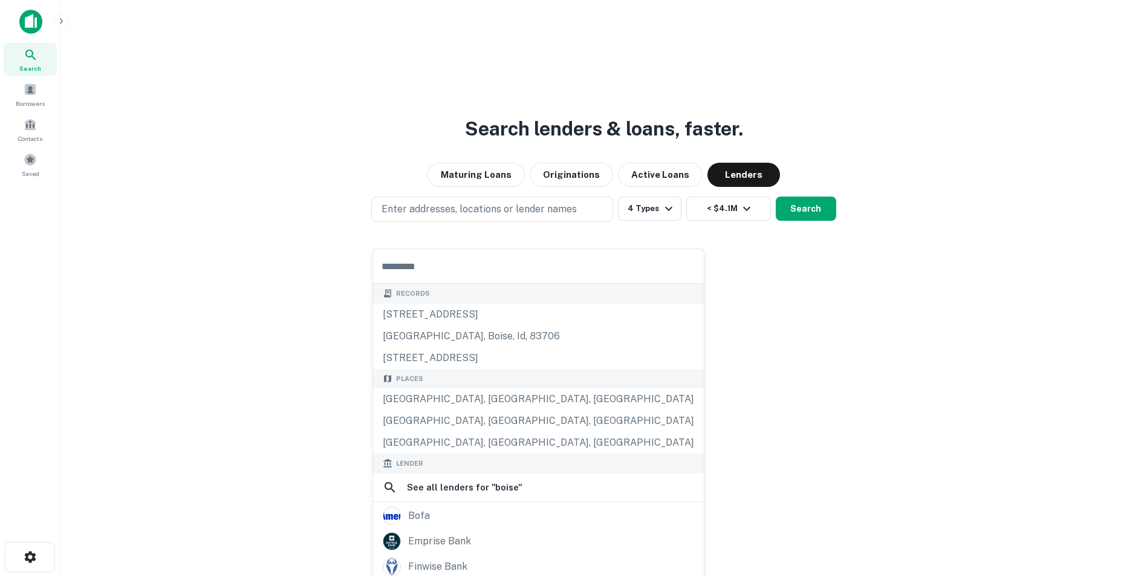
drag, startPoint x: 427, startPoint y: 401, endPoint x: 427, endPoint y: 394, distance: 7.3
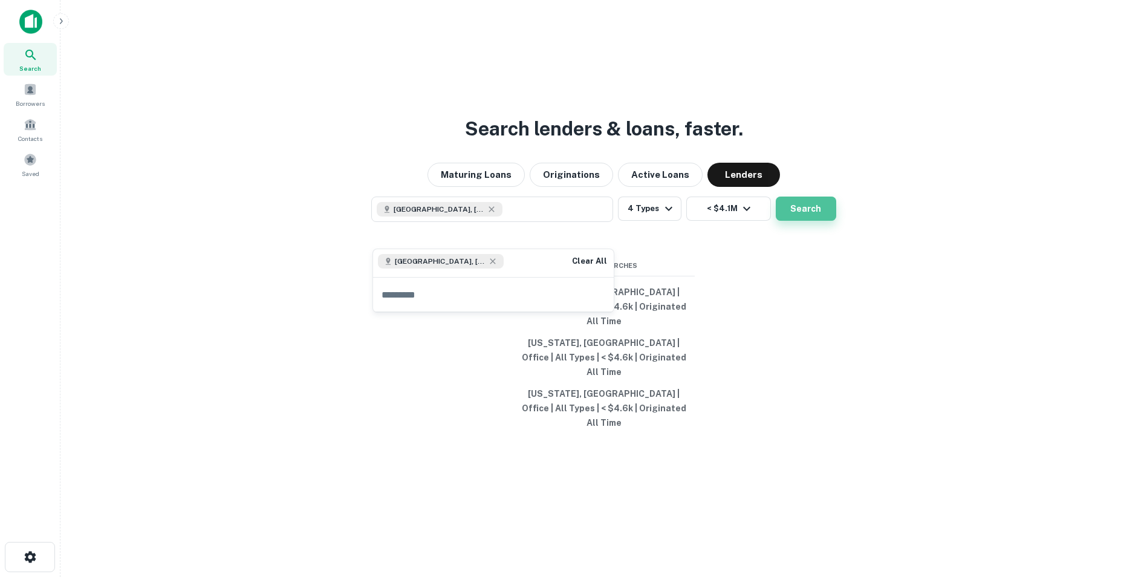
click at [813, 221] on button "Search" at bounding box center [806, 208] width 60 height 24
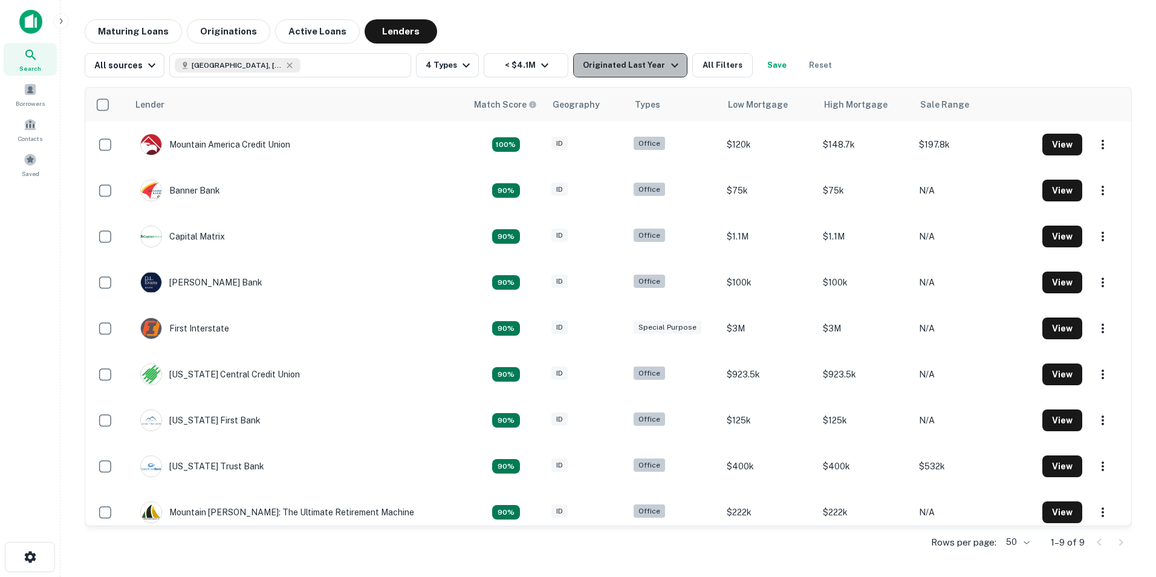
click at [671, 64] on icon "button" at bounding box center [674, 65] width 7 height 4
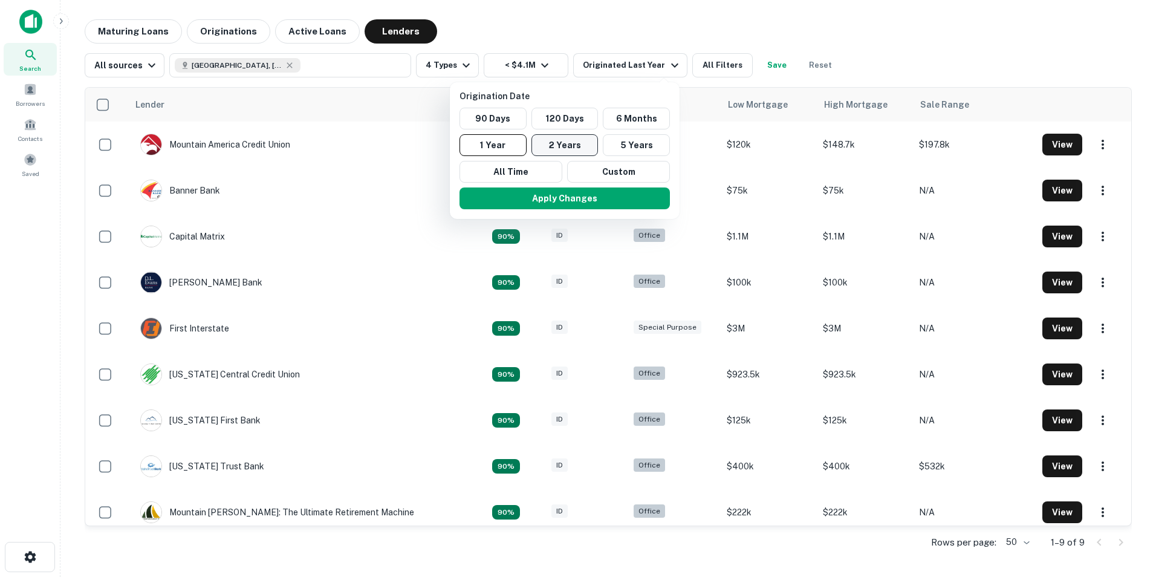
click at [568, 141] on button "2 Years" at bounding box center [564, 145] width 67 height 22
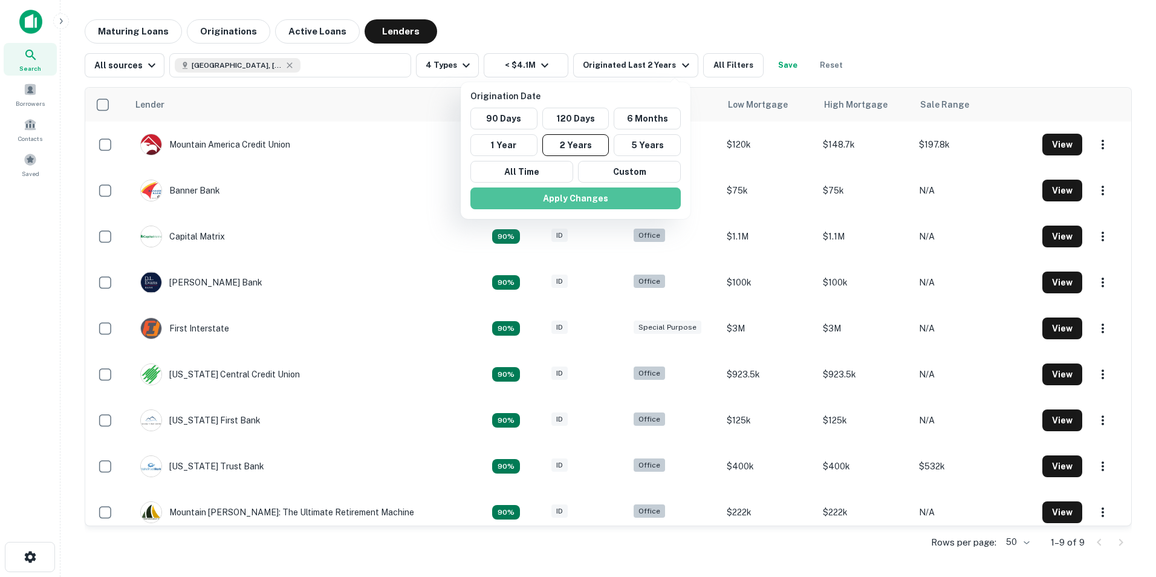
drag, startPoint x: 557, startPoint y: 201, endPoint x: 207, endPoint y: 248, distance: 353.2
click at [557, 201] on button "Apply Changes" at bounding box center [575, 198] width 210 height 22
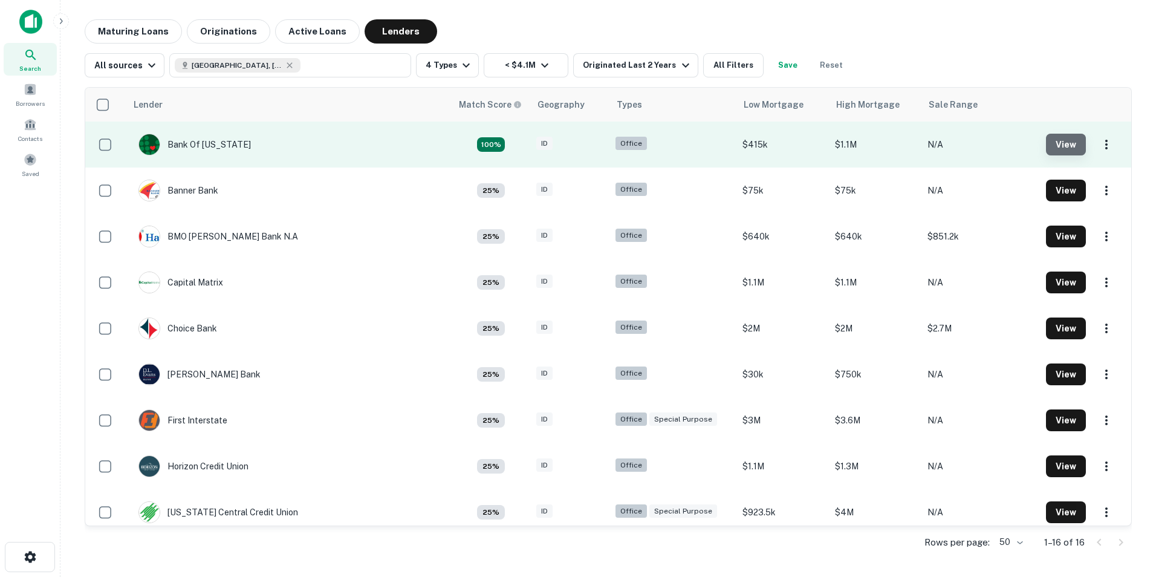
click at [1063, 145] on button "View" at bounding box center [1066, 145] width 40 height 22
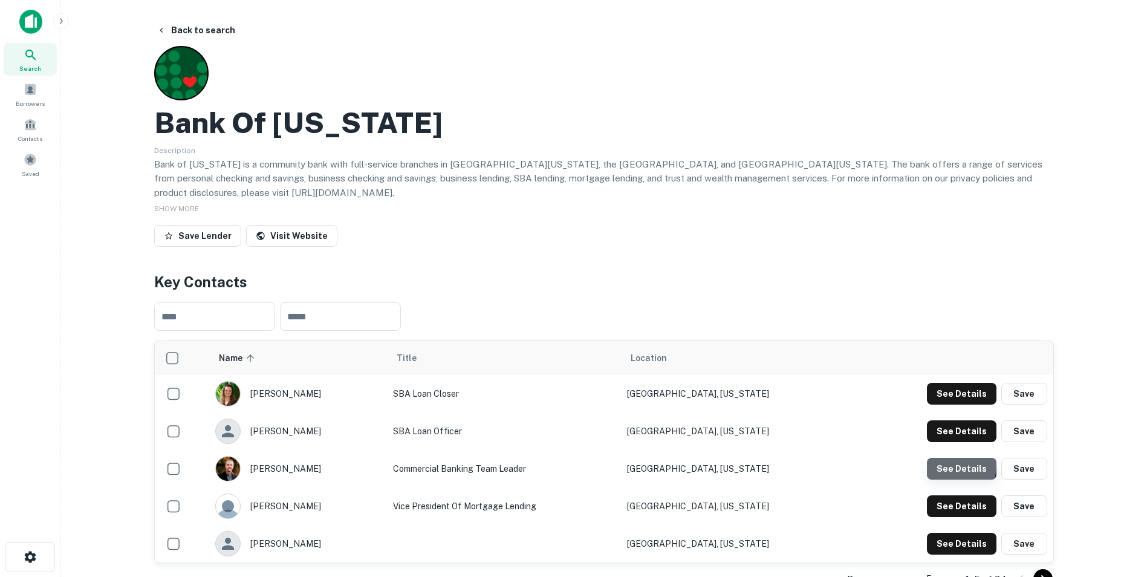
click at [953, 465] on button "See Details" at bounding box center [962, 469] width 70 height 22
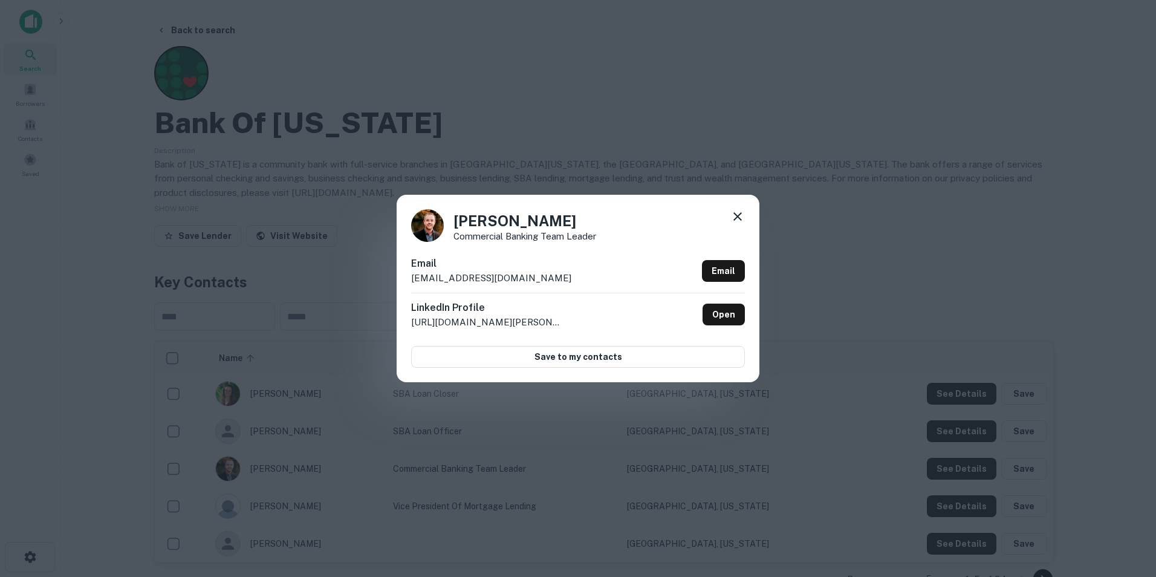
click at [735, 218] on icon at bounding box center [737, 216] width 15 height 15
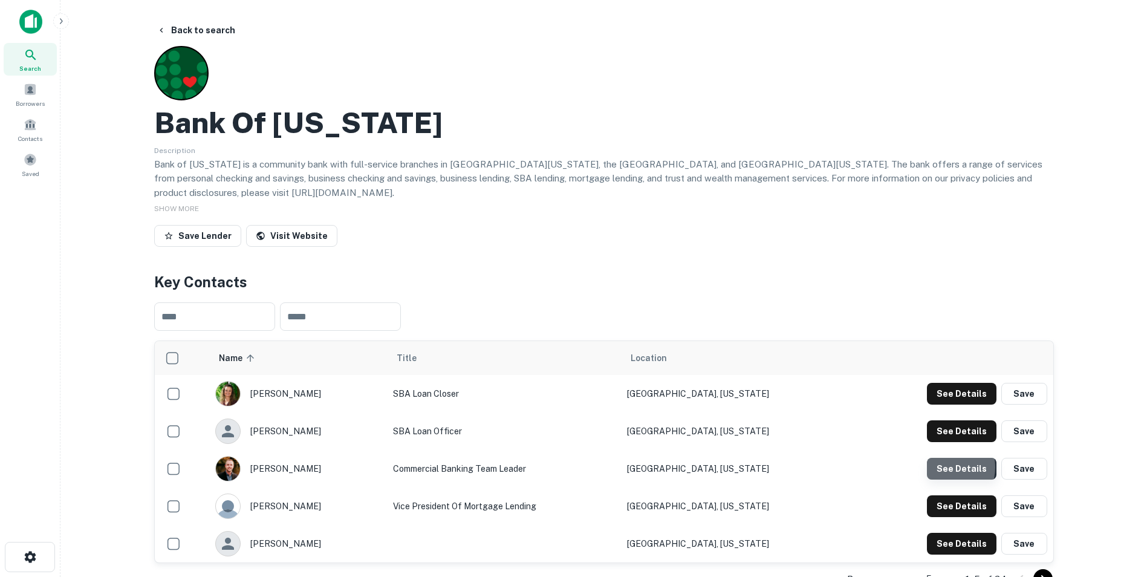
click at [946, 467] on button "See Details" at bounding box center [962, 469] width 70 height 22
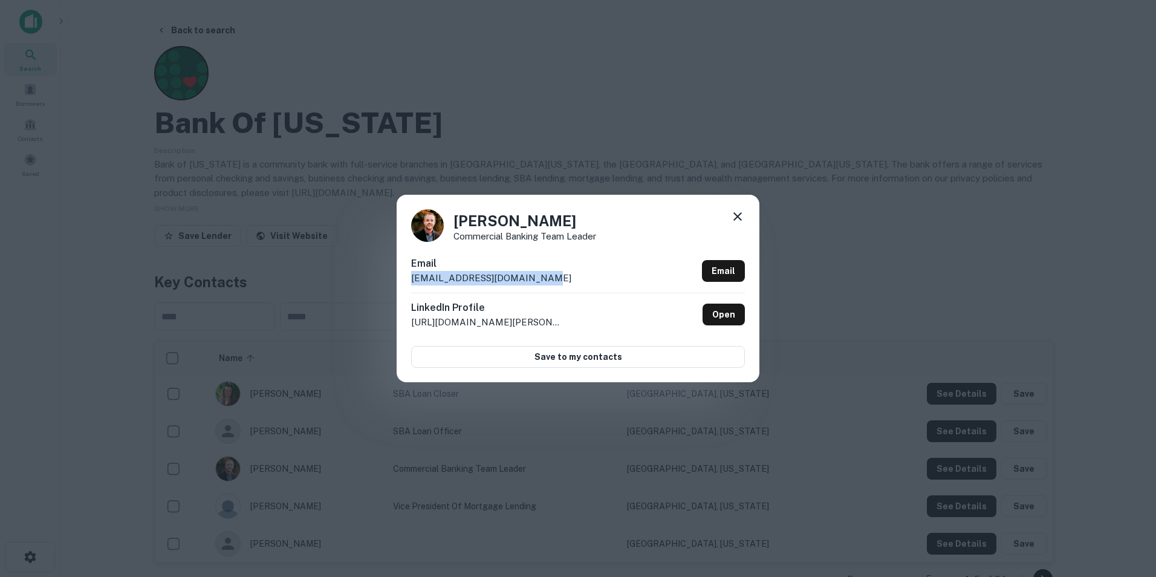
drag, startPoint x: 551, startPoint y: 276, endPoint x: 406, endPoint y: 276, distance: 145.7
click at [406, 276] on div "Rick York Commercial Banking Team Leader Email ryork@mountainwestbank.com Email…" at bounding box center [578, 288] width 363 height 187
drag, startPoint x: 406, startPoint y: 276, endPoint x: 446, endPoint y: 278, distance: 39.9
copy p "ryork@mountainwestbank.com"
click at [737, 213] on icon at bounding box center [737, 216] width 15 height 15
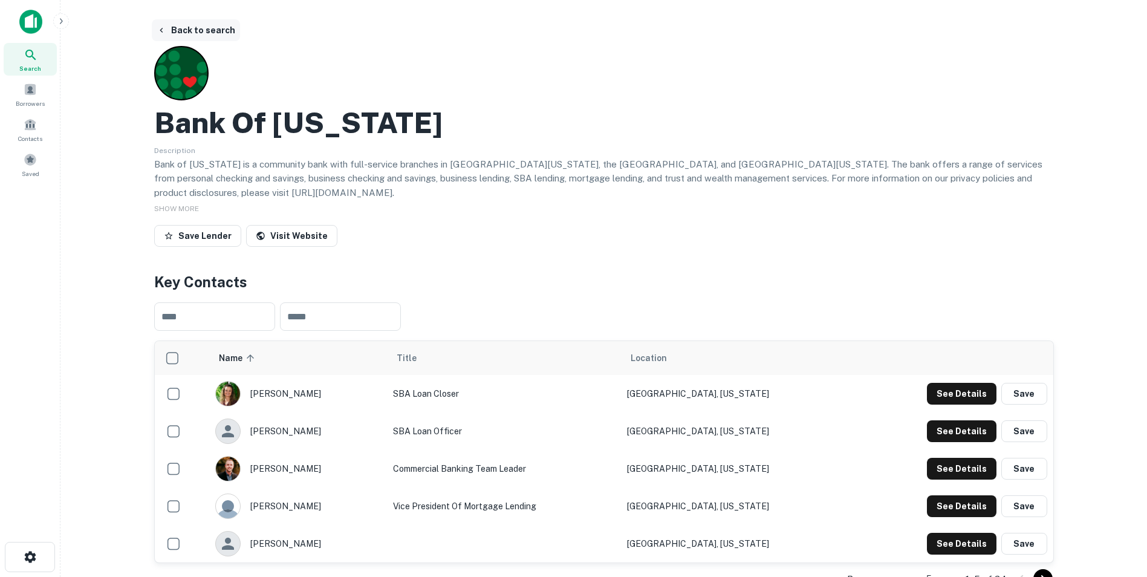
click at [200, 31] on button "Back to search" at bounding box center [196, 30] width 88 height 22
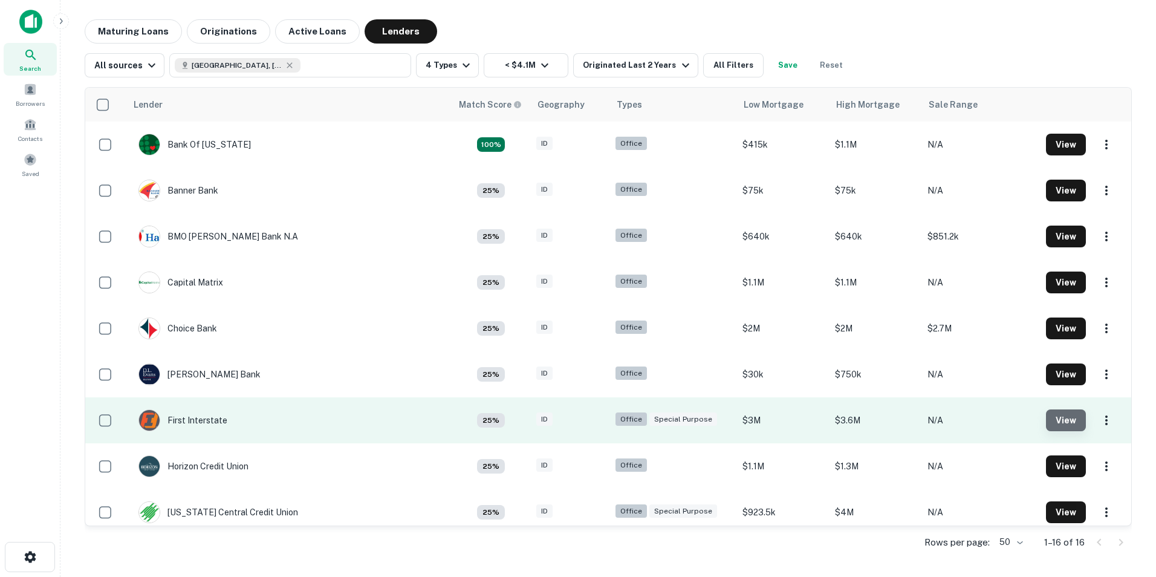
click at [1051, 423] on button "View" at bounding box center [1066, 420] width 40 height 22
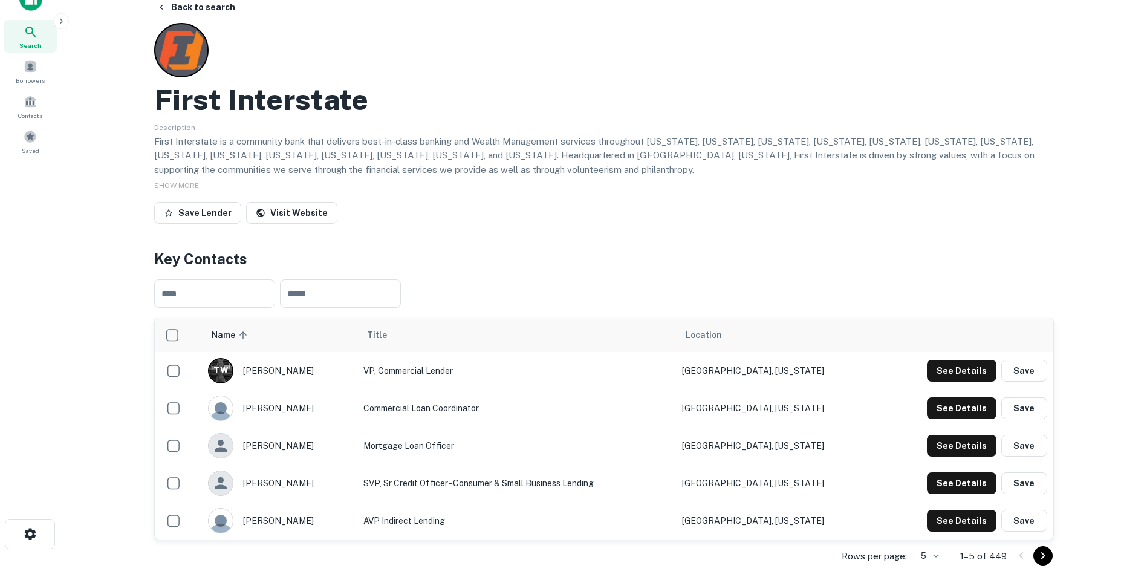
scroll to position [60, 0]
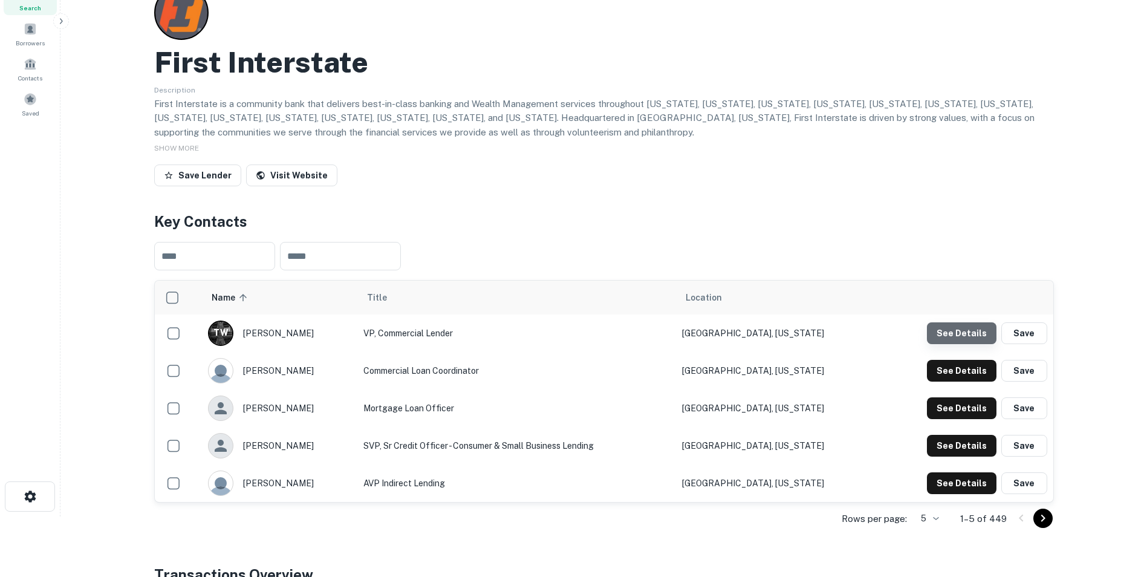
click at [964, 330] on button "See Details" at bounding box center [962, 333] width 70 height 22
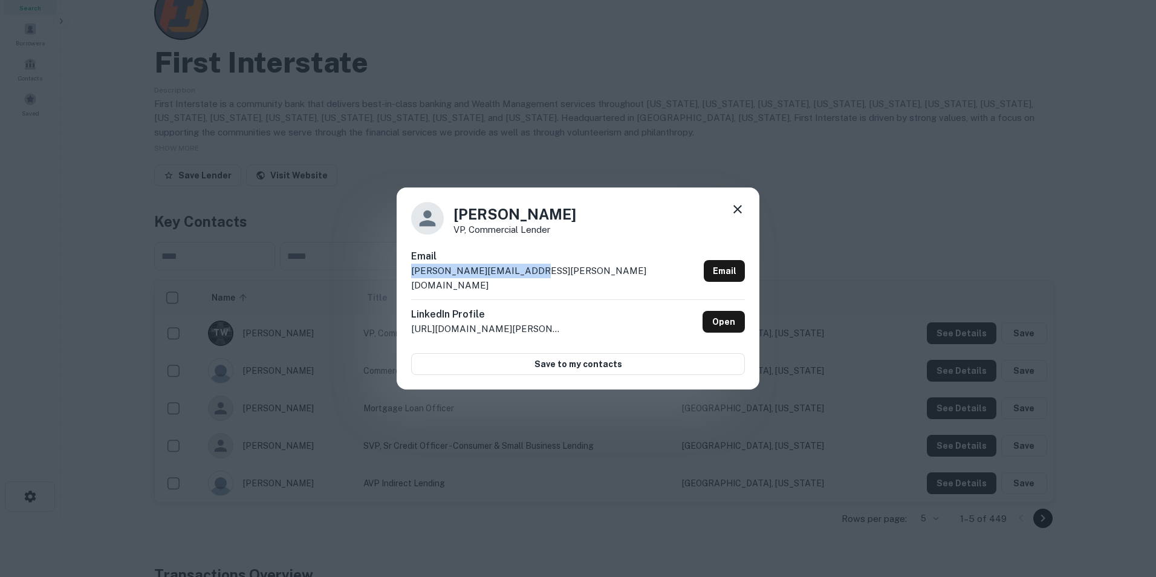
drag, startPoint x: 531, startPoint y: 276, endPoint x: 409, endPoint y: 281, distance: 121.6
click at [409, 281] on div "Tony Wheelwright VP, Commercial Lender Email tony.wheelwright@fib.com Email Lin…" at bounding box center [578, 288] width 363 height 202
drag, startPoint x: 409, startPoint y: 281, endPoint x: 421, endPoint y: 275, distance: 13.3
copy p "tony.wheelwright@fib.com"
click at [735, 212] on icon at bounding box center [737, 209] width 15 height 15
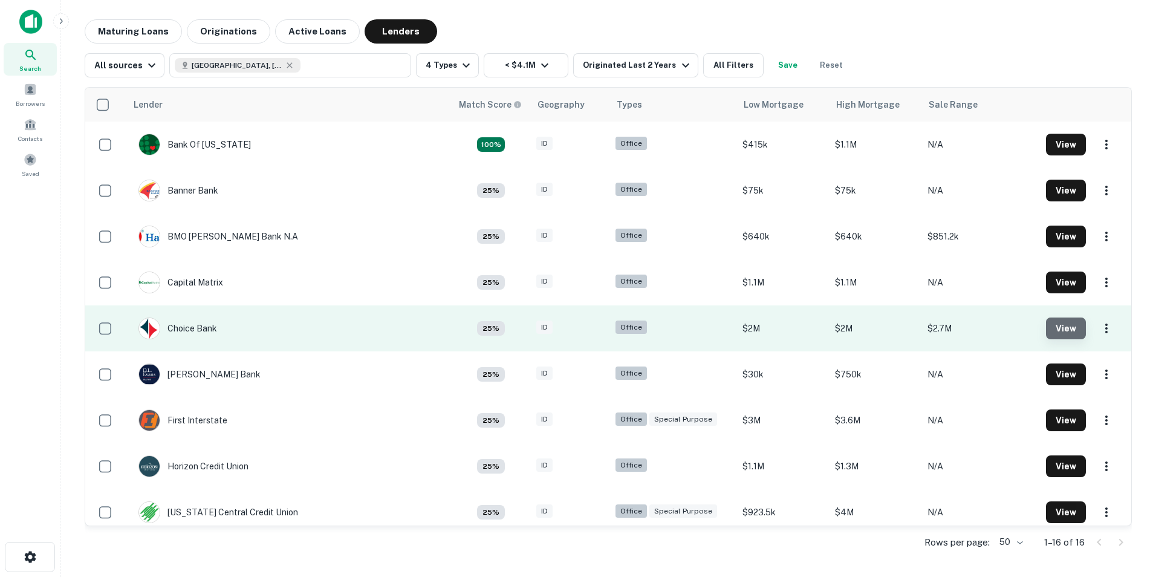
click at [1046, 317] on button "View" at bounding box center [1066, 328] width 40 height 22
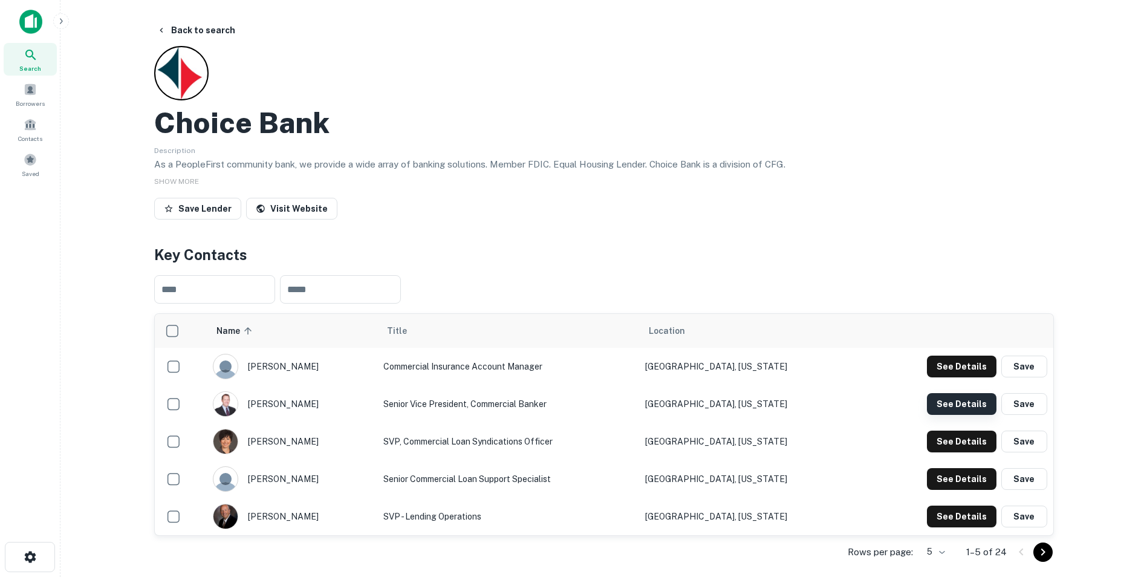
click at [961, 397] on button "See Details" at bounding box center [962, 404] width 70 height 22
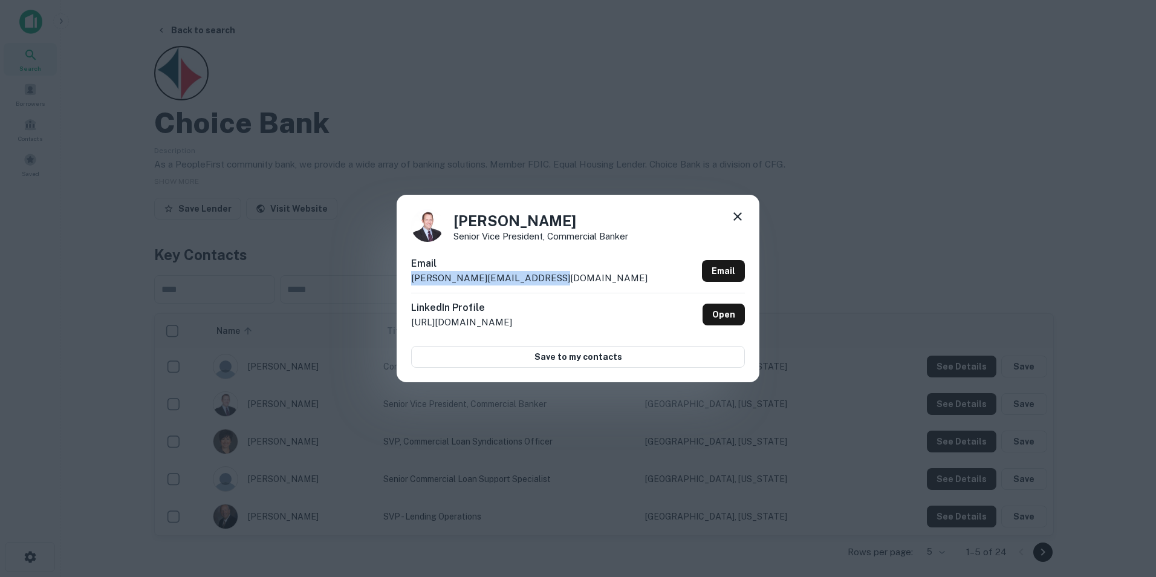
drag, startPoint x: 550, startPoint y: 277, endPoint x: 406, endPoint y: 279, distance: 143.3
click at [406, 279] on div "Matthew Jarrett Senior Vice President, Commercial Banker Email m.jarrett@bankwi…" at bounding box center [578, 288] width 363 height 187
drag, startPoint x: 406, startPoint y: 279, endPoint x: 469, endPoint y: 274, distance: 62.4
copy p "m.jarrett@bankwithchoice.com"
click at [740, 213] on icon at bounding box center [737, 216] width 8 height 8
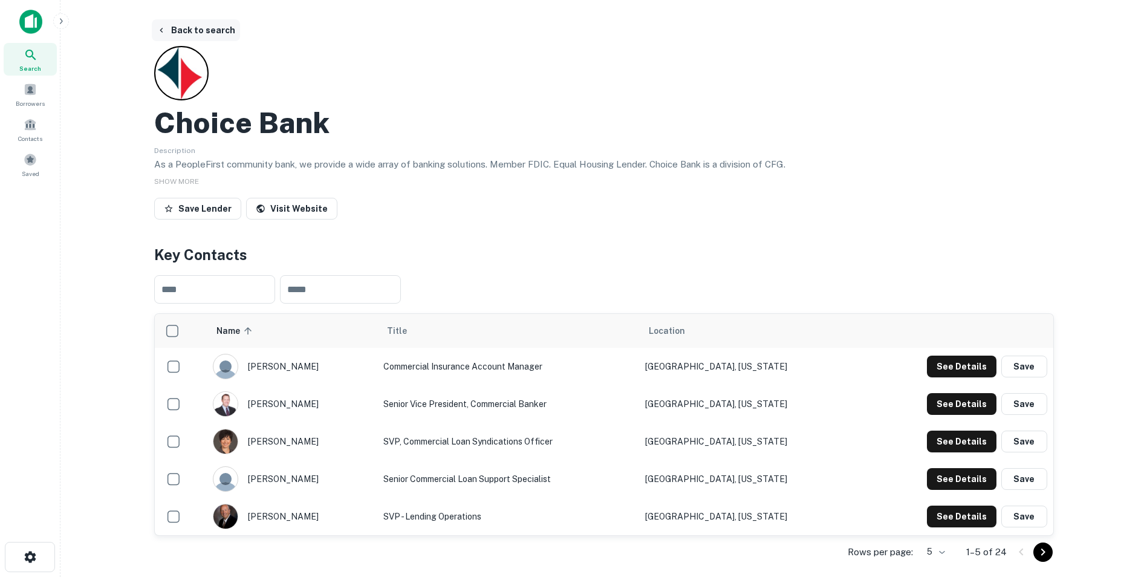
click at [224, 29] on button "Back to search" at bounding box center [196, 30] width 88 height 22
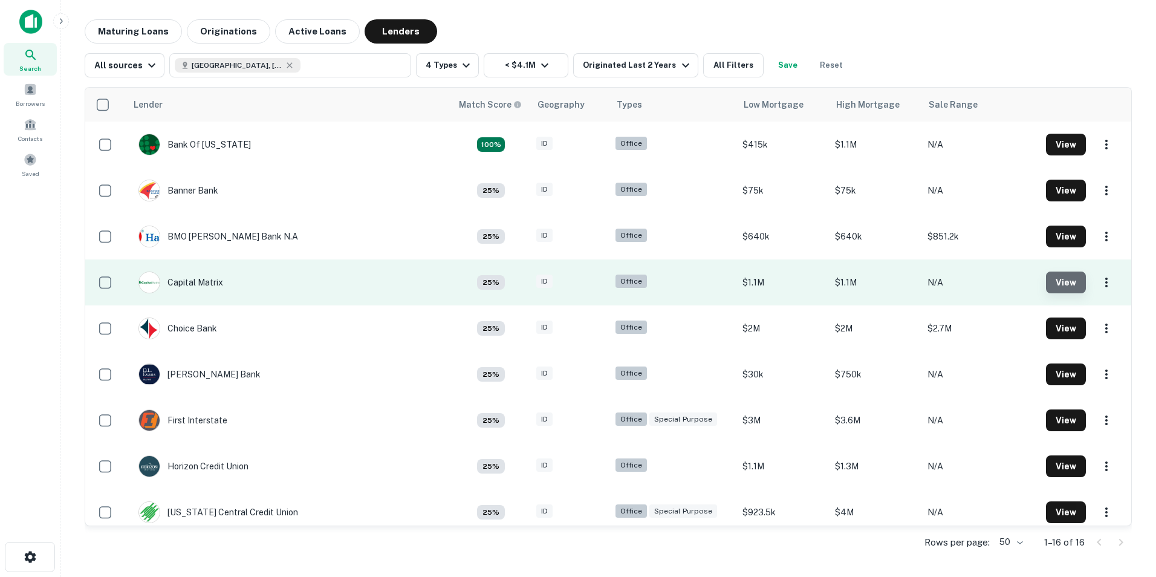
click at [1049, 281] on button "View" at bounding box center [1066, 282] width 40 height 22
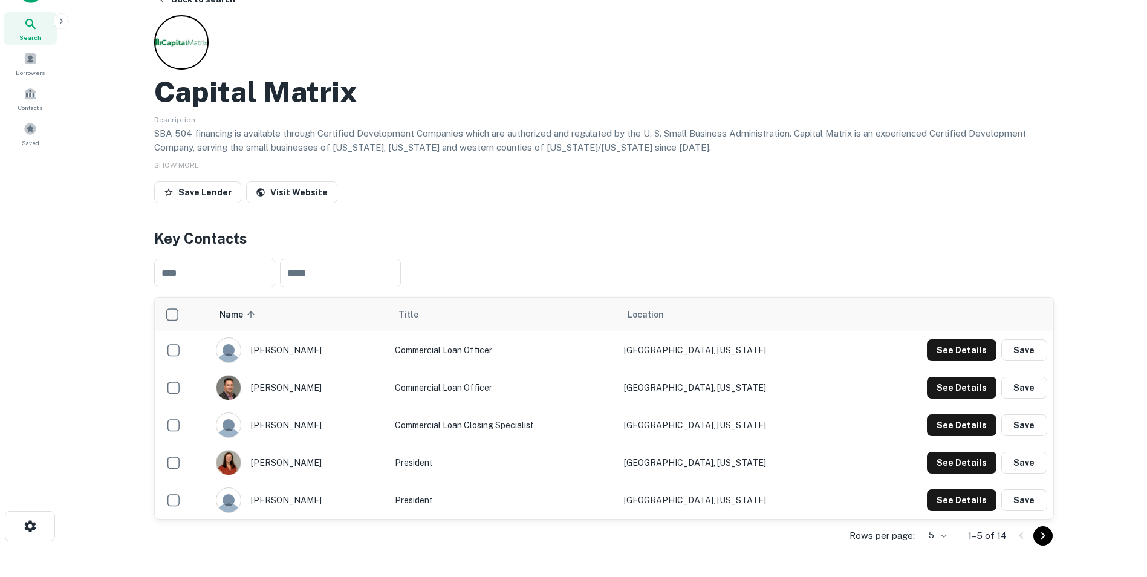
scroll to position [60, 0]
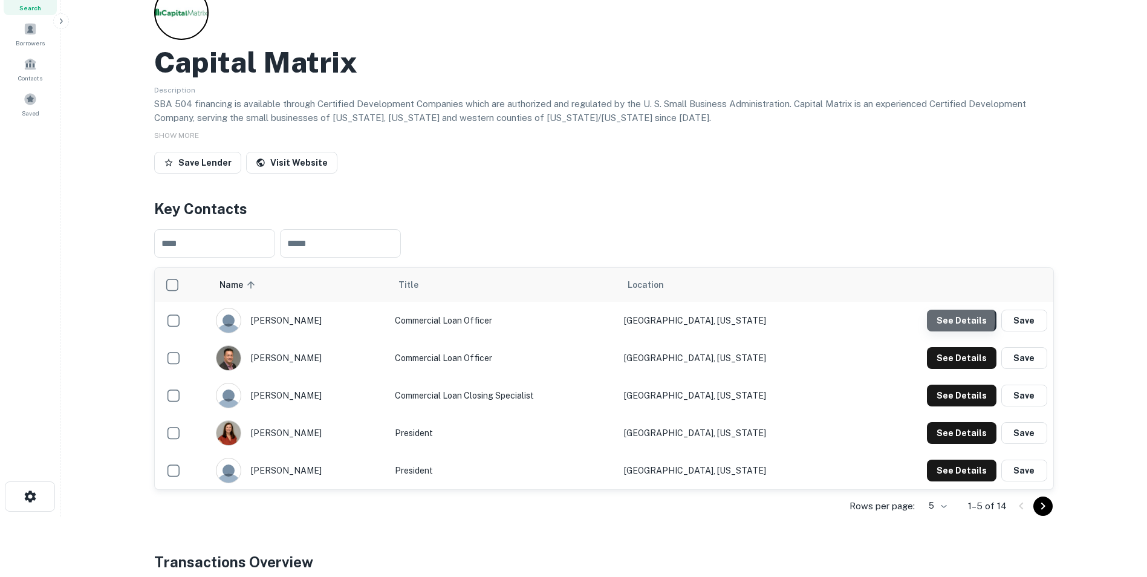
click at [952, 320] on button "See Details" at bounding box center [962, 321] width 70 height 22
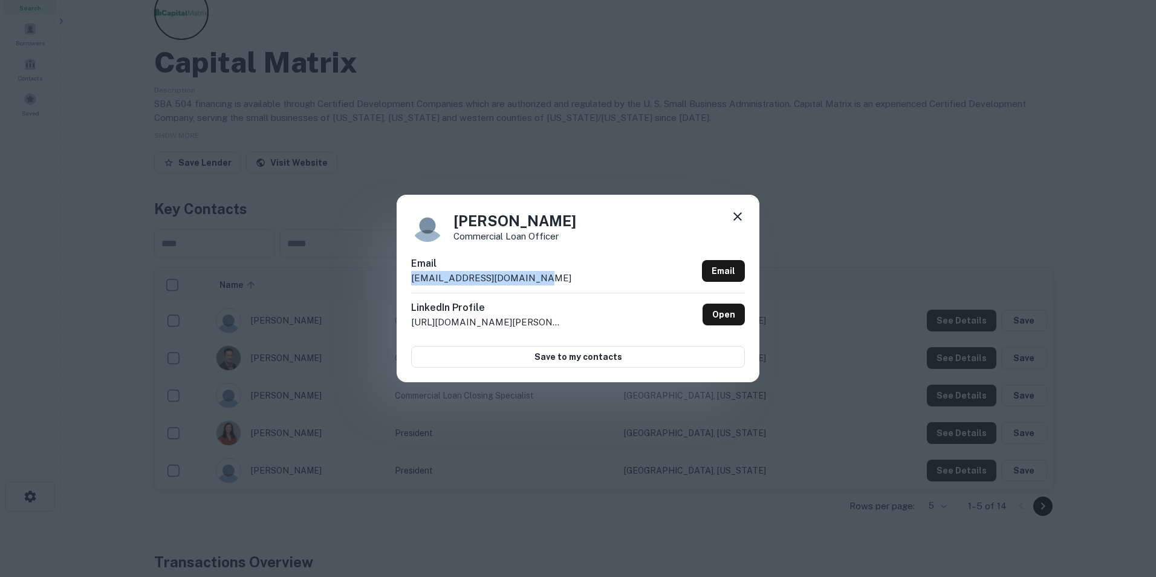
drag, startPoint x: 535, startPoint y: 278, endPoint x: 408, endPoint y: 271, distance: 127.2
click at [408, 271] on div "Paulette Hudson Commercial Loan Officer Email phudson@capitalmatrix.org Email L…" at bounding box center [578, 288] width 363 height 187
drag, startPoint x: 408, startPoint y: 271, endPoint x: 432, endPoint y: 276, distance: 24.1
copy p "phudson@capitalmatrix.org"
click at [744, 215] on icon at bounding box center [737, 216] width 15 height 15
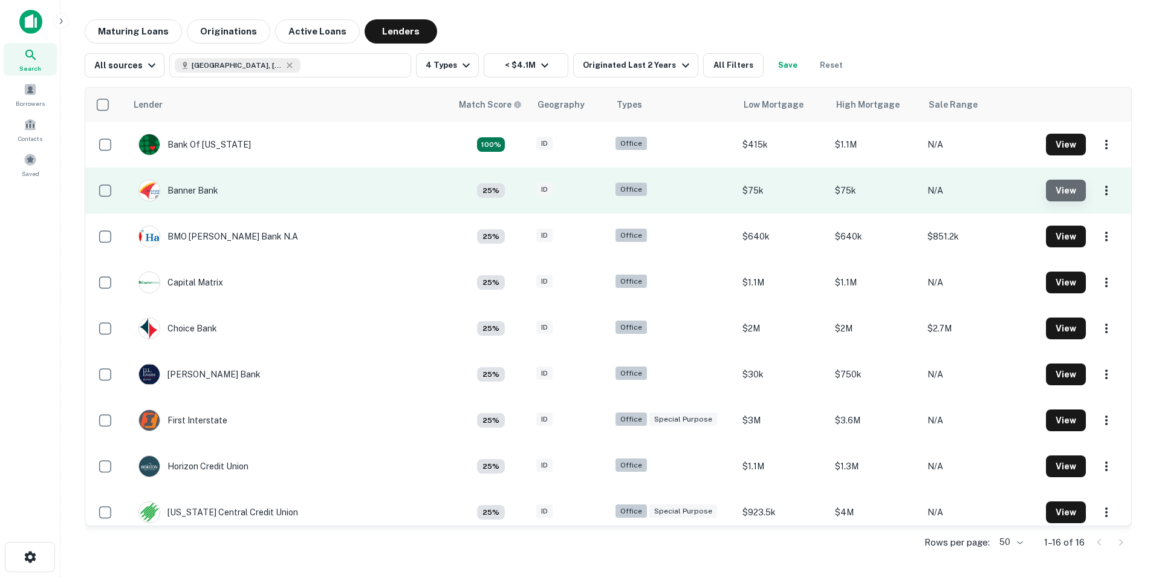
click at [1056, 186] on button "View" at bounding box center [1066, 191] width 40 height 22
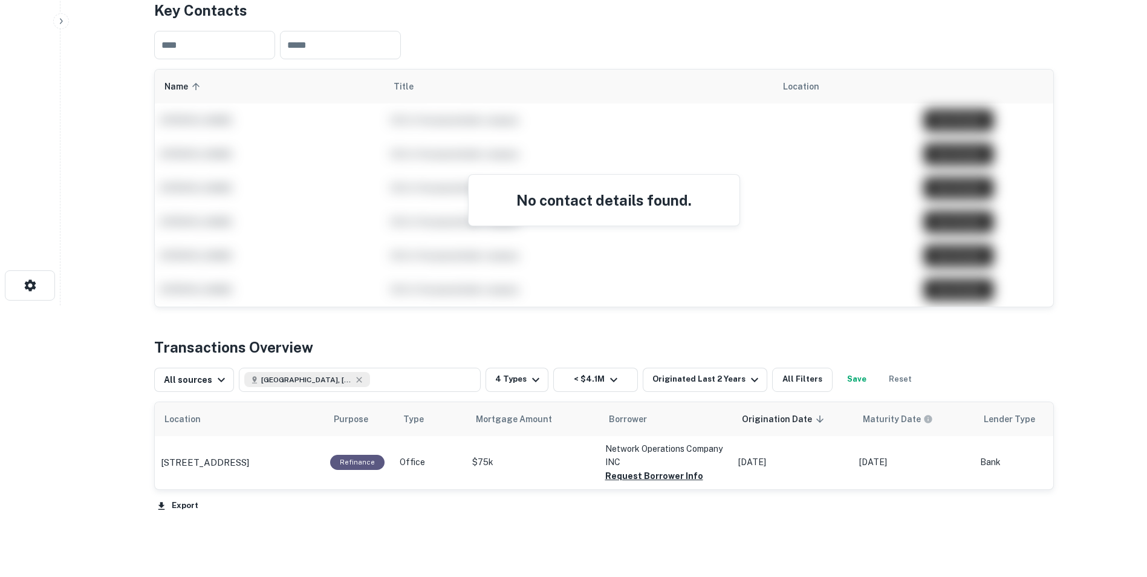
scroll to position [242, 0]
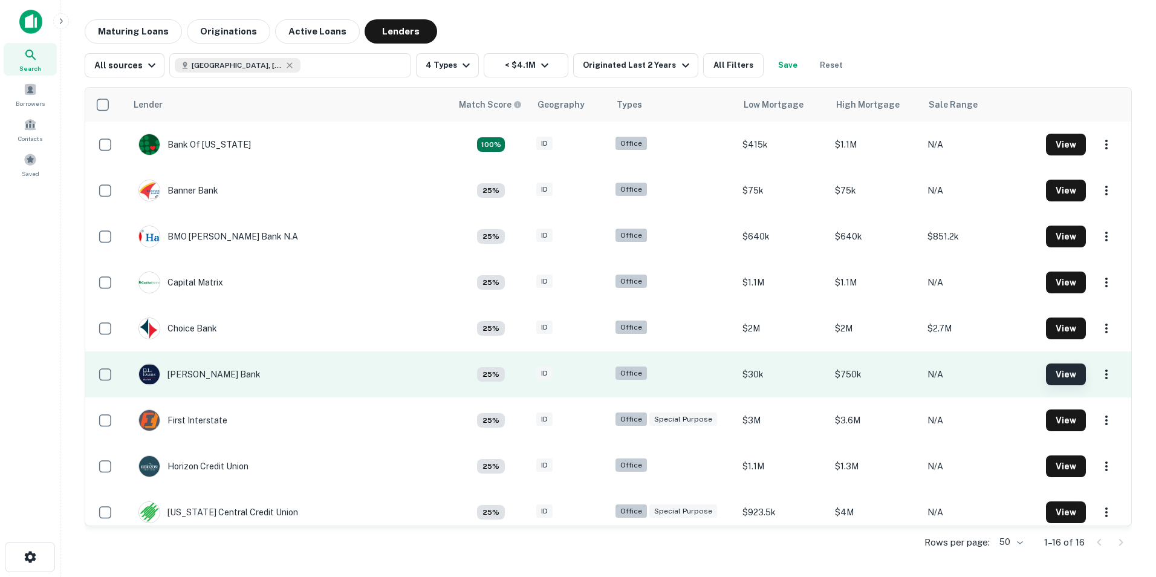
click at [1064, 375] on button "View" at bounding box center [1066, 374] width 40 height 22
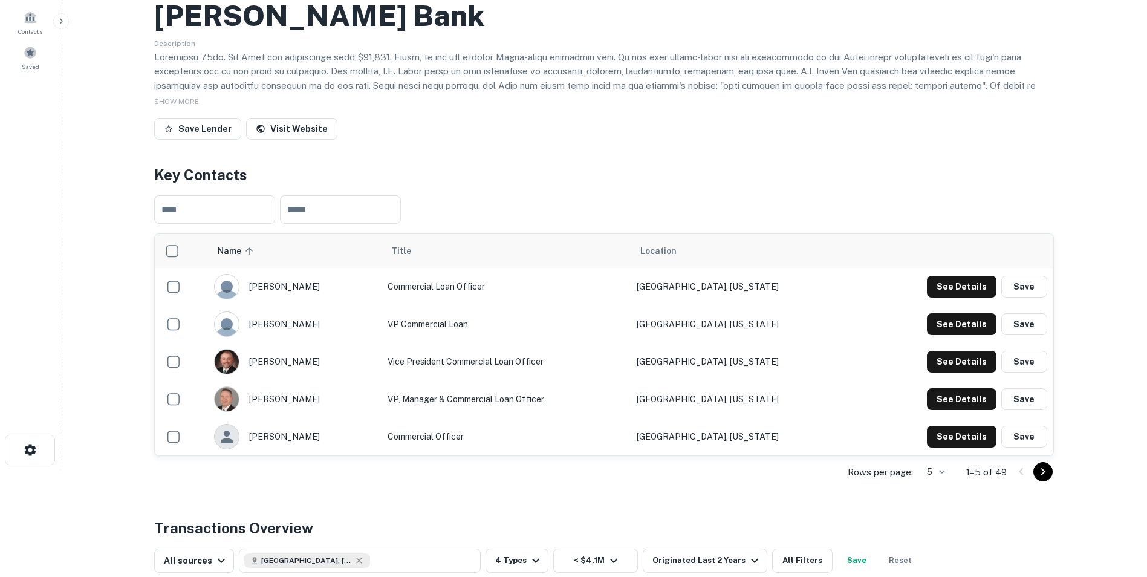
scroll to position [121, 0]
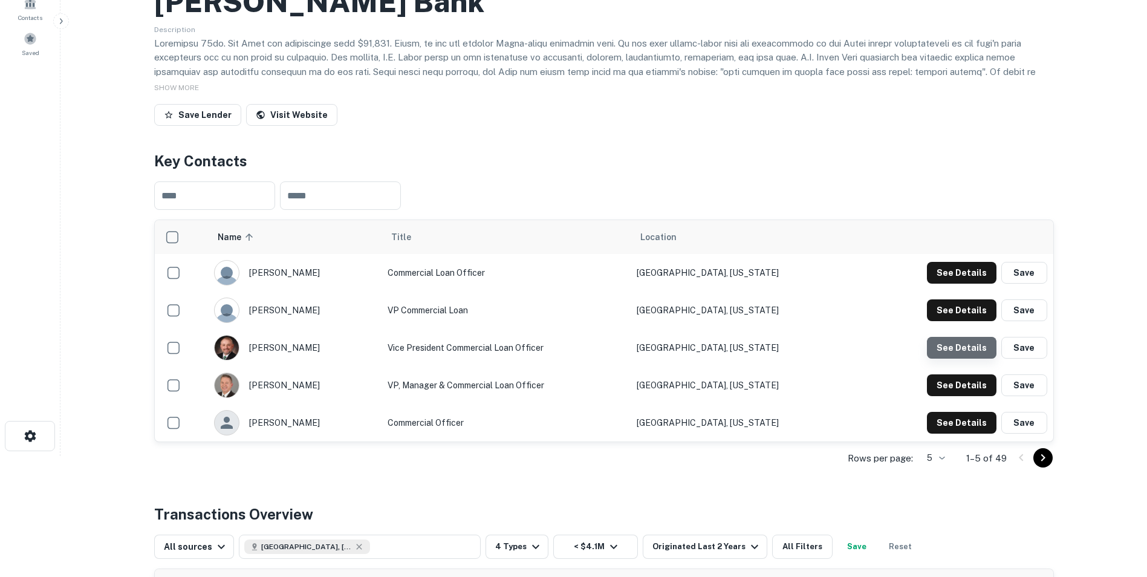
click at [964, 345] on button "See Details" at bounding box center [962, 348] width 70 height 22
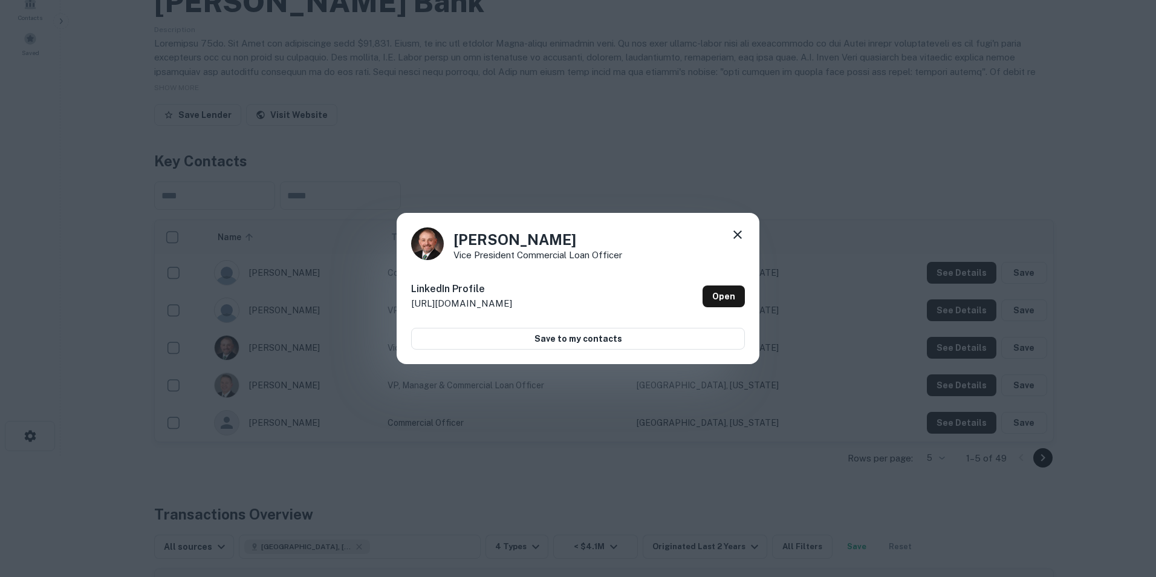
click at [743, 236] on icon at bounding box center [737, 234] width 15 height 15
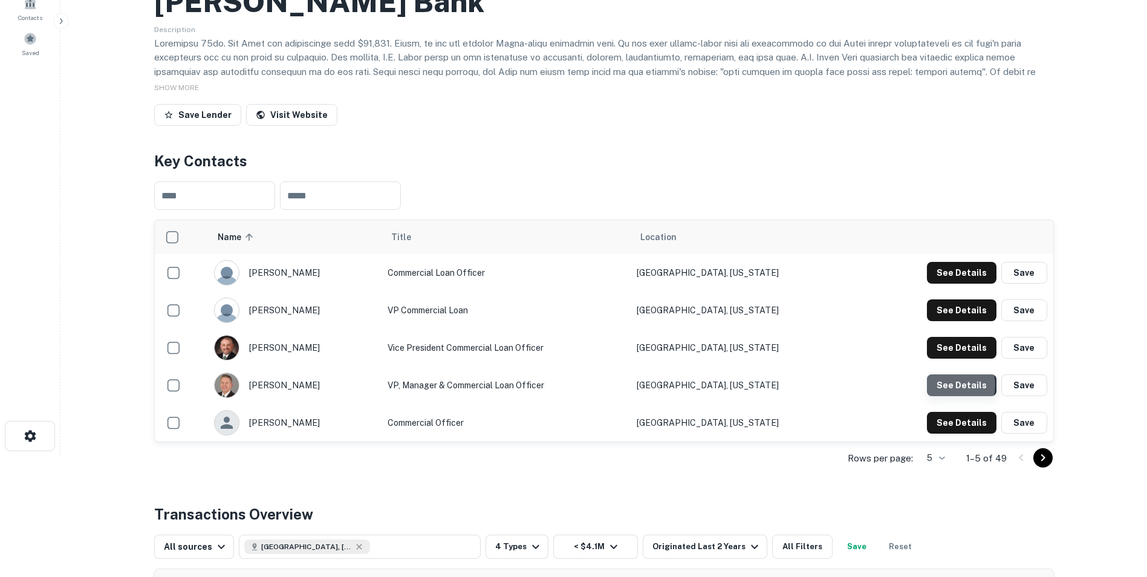
click at [952, 385] on button "See Details" at bounding box center [962, 385] width 70 height 22
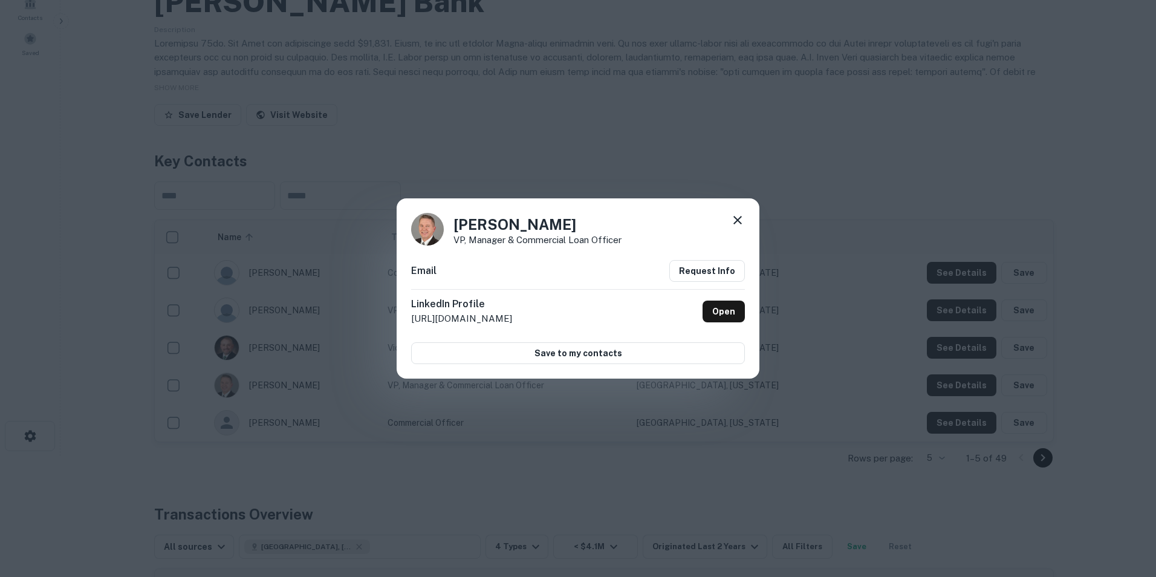
click at [737, 216] on icon at bounding box center [737, 220] width 15 height 15
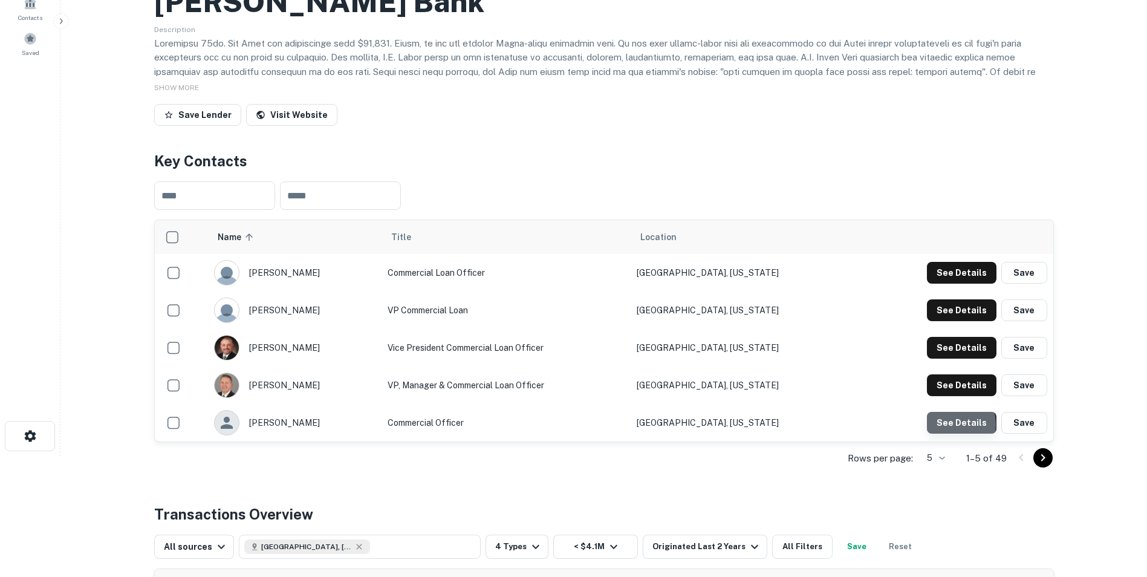
click at [955, 424] on button "See Details" at bounding box center [962, 423] width 70 height 22
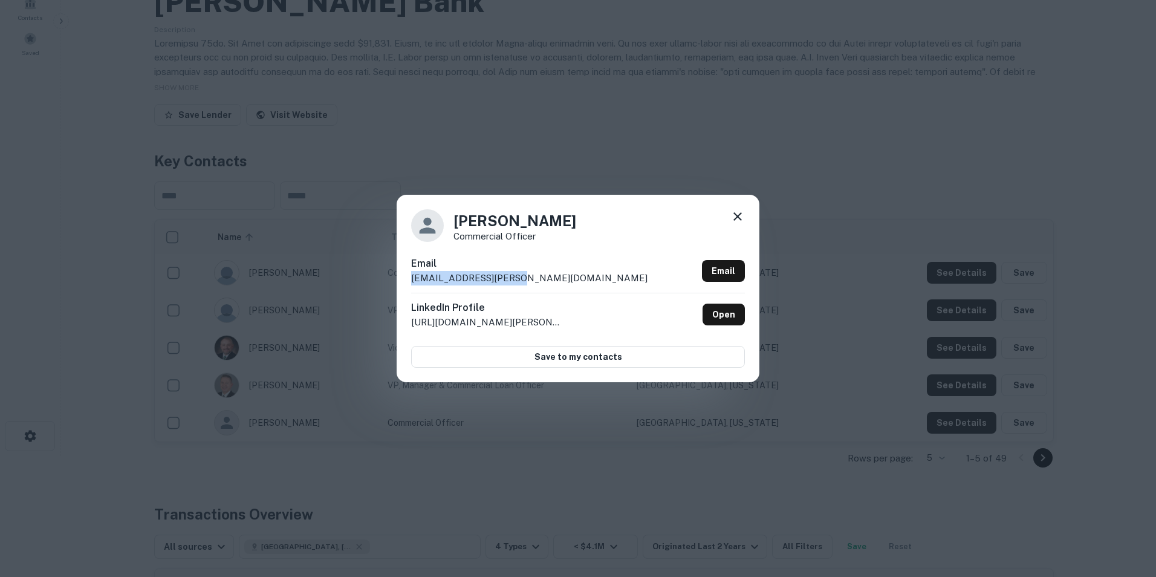
drag, startPoint x: 513, startPoint y: 278, endPoint x: 409, endPoint y: 281, distance: 104.6
click at [409, 281] on div "Zac Hines Commercial Officer Email zac.hines@dlevans.com Email LinkedIn Profile…" at bounding box center [578, 288] width 363 height 187
drag, startPoint x: 409, startPoint y: 281, endPoint x: 435, endPoint y: 278, distance: 26.1
copy p "zac.hines@dlevans.com"
click at [738, 216] on icon at bounding box center [737, 216] width 8 height 8
